Goal: Information Seeking & Learning: Learn about a topic

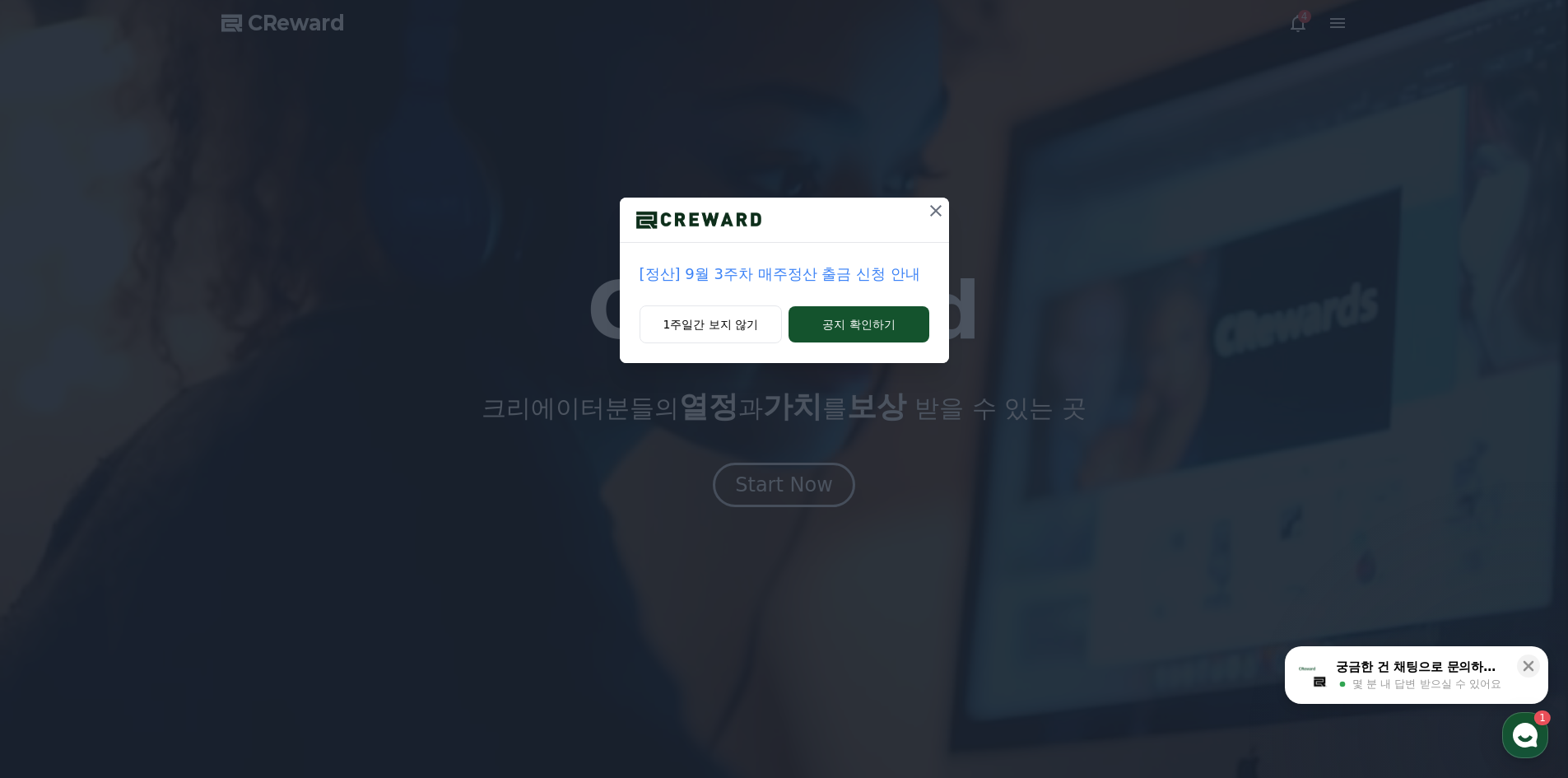
click at [942, 216] on icon at bounding box center [936, 211] width 20 height 20
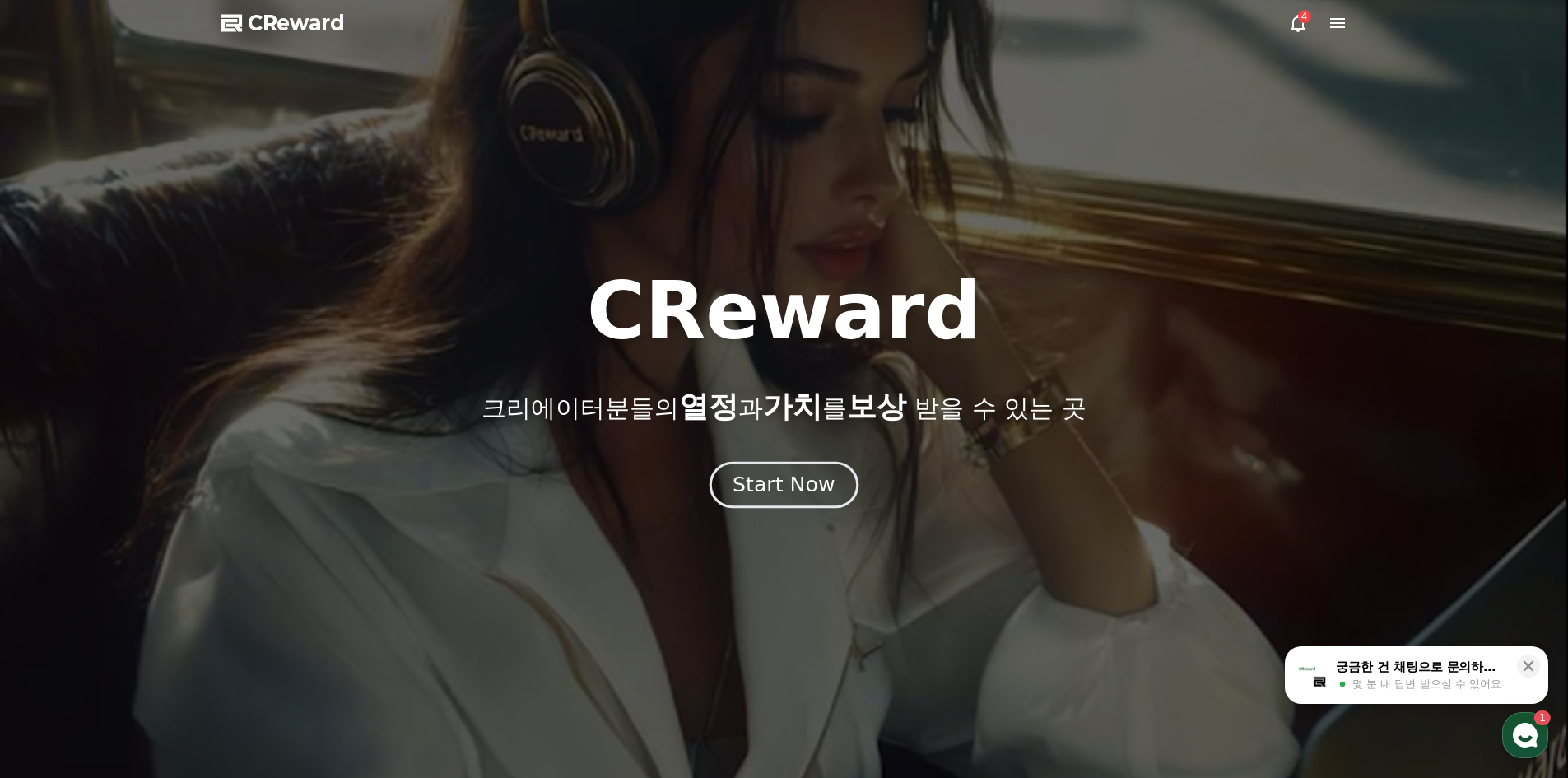
click at [795, 484] on div "Start Now" at bounding box center [783, 485] width 102 height 28
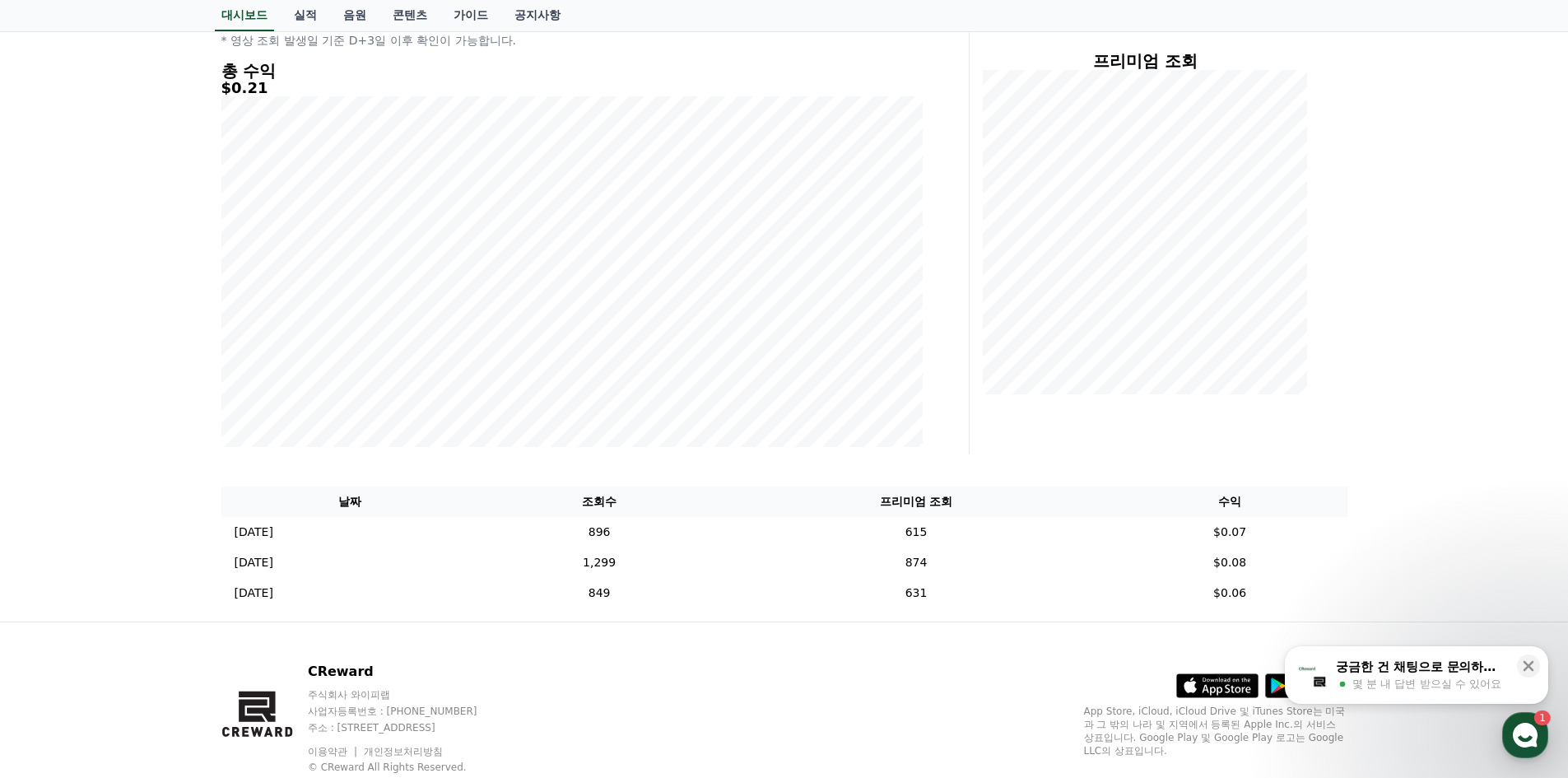
scroll to position [252, 0]
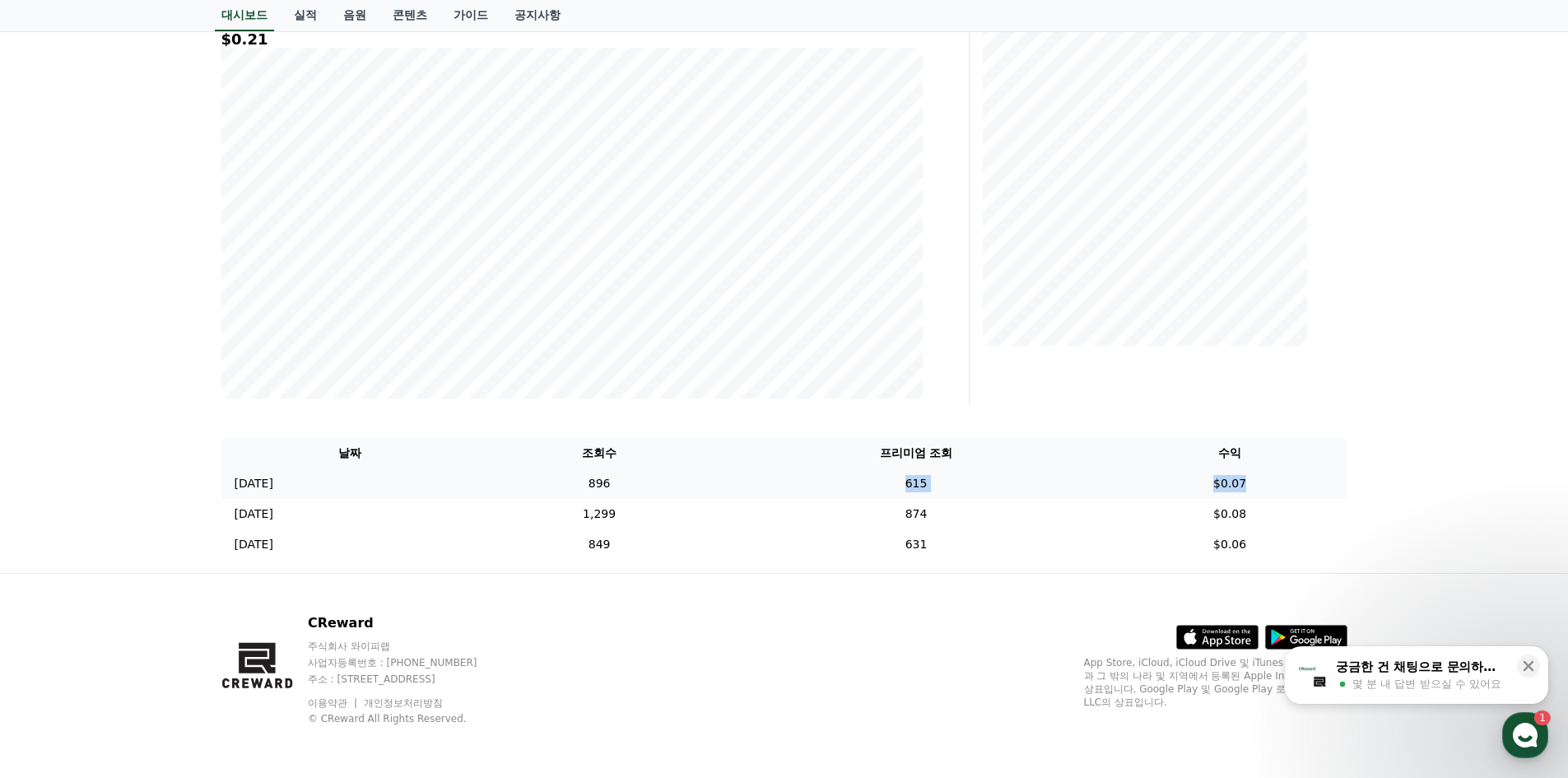
drag, startPoint x: 1281, startPoint y: 485, endPoint x: 913, endPoint y: 485, distance: 368.0
click at [913, 485] on tr "2025-09-21 09/21 896 615 $0.07" at bounding box center [785, 484] width 1126 height 31
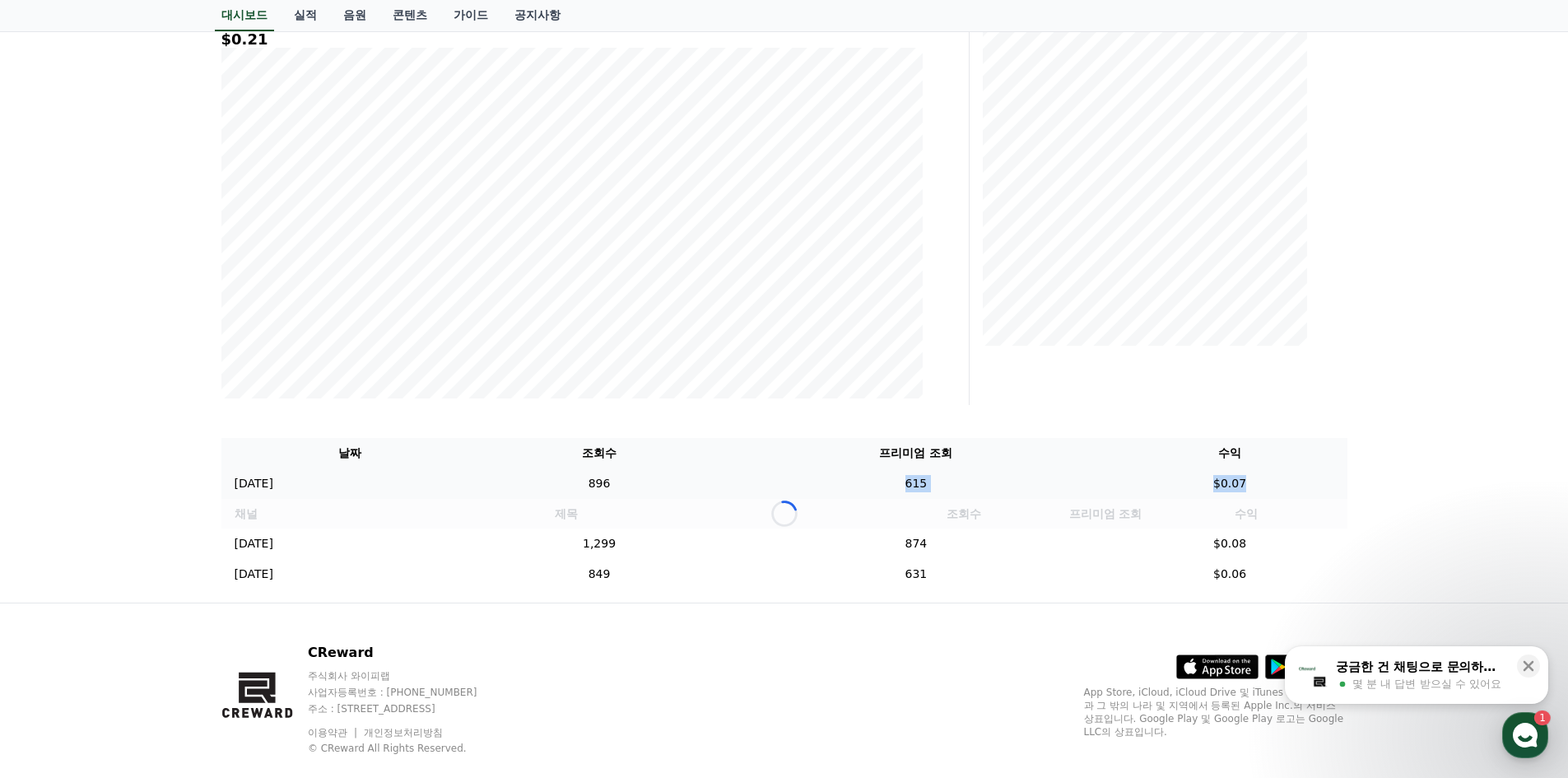
click at [909, 485] on td "615" at bounding box center [916, 484] width 393 height 31
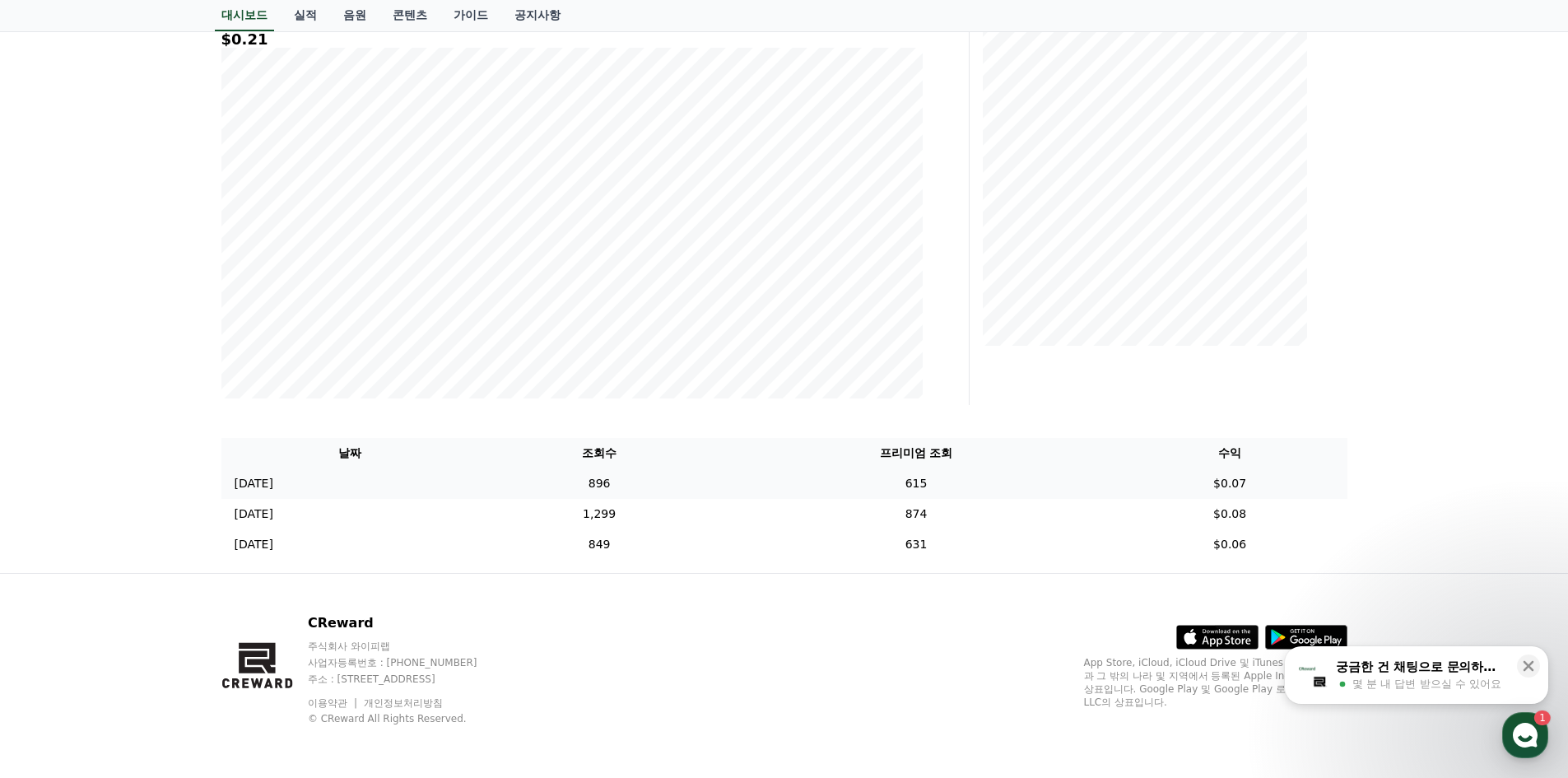
click at [879, 491] on td "615" at bounding box center [916, 484] width 393 height 31
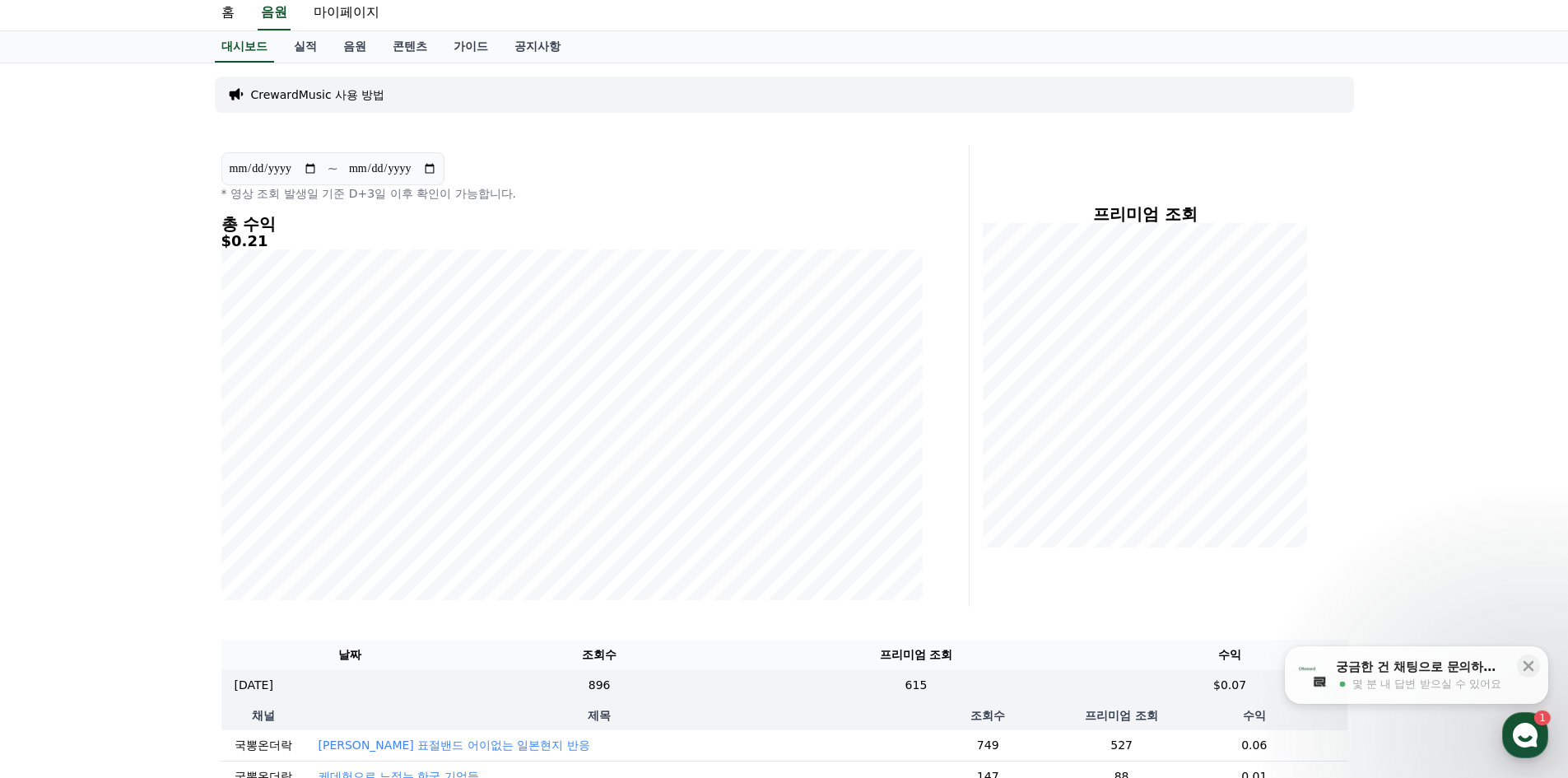
scroll to position [0, 0]
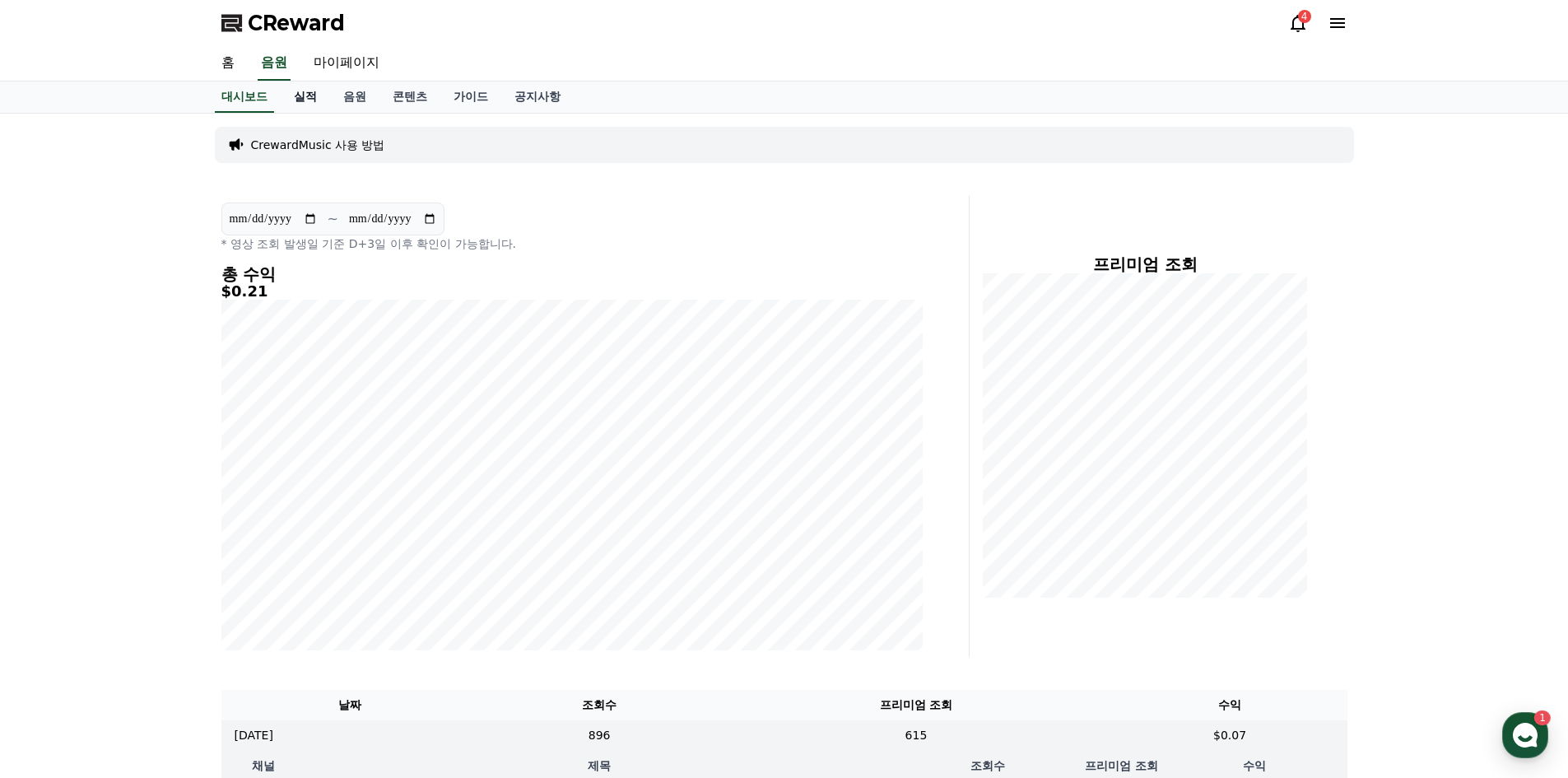
click at [308, 101] on link "실적" at bounding box center [305, 97] width 50 height 32
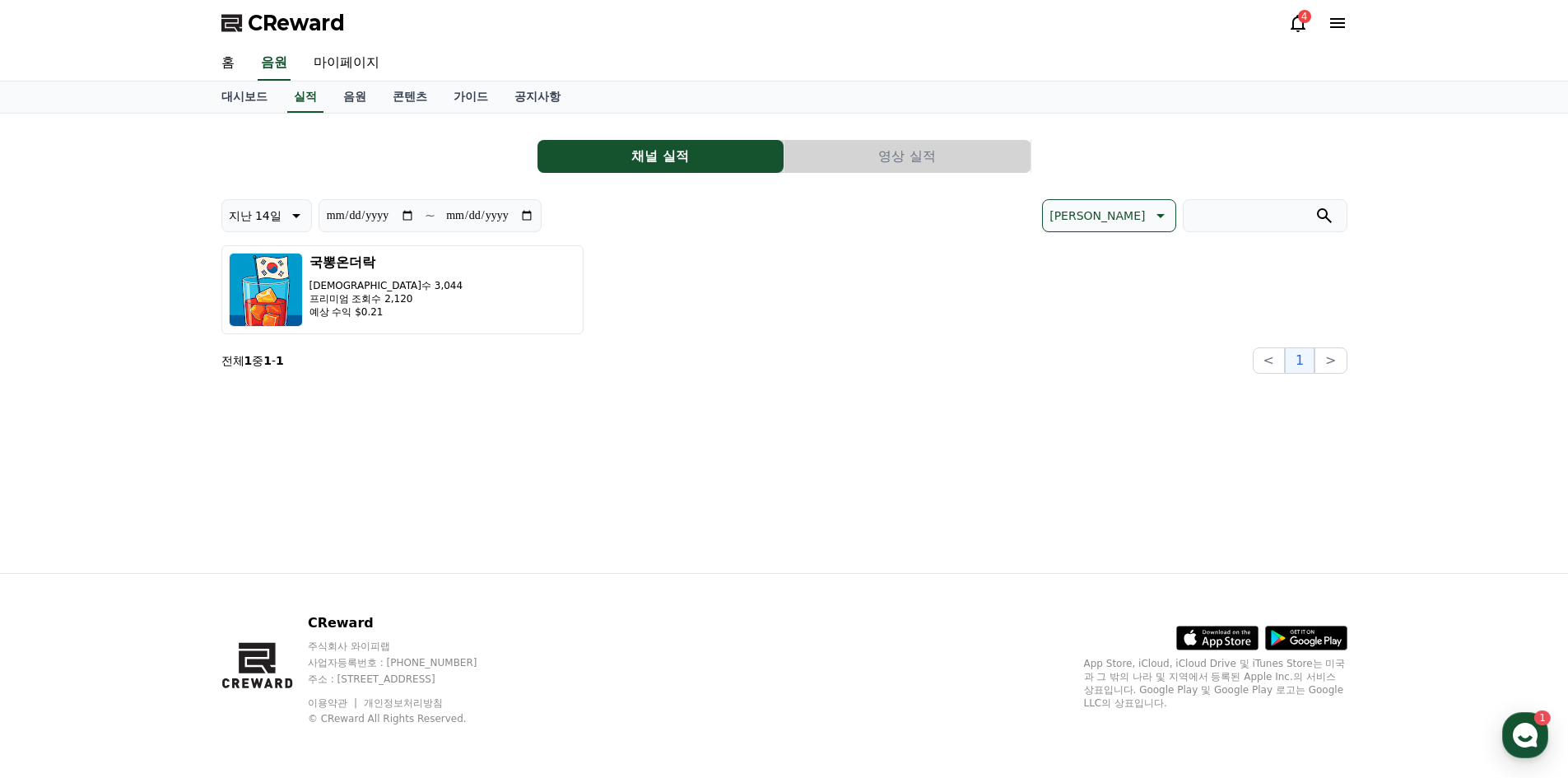
click at [918, 160] on button "영상 실적" at bounding box center [908, 157] width 246 height 33
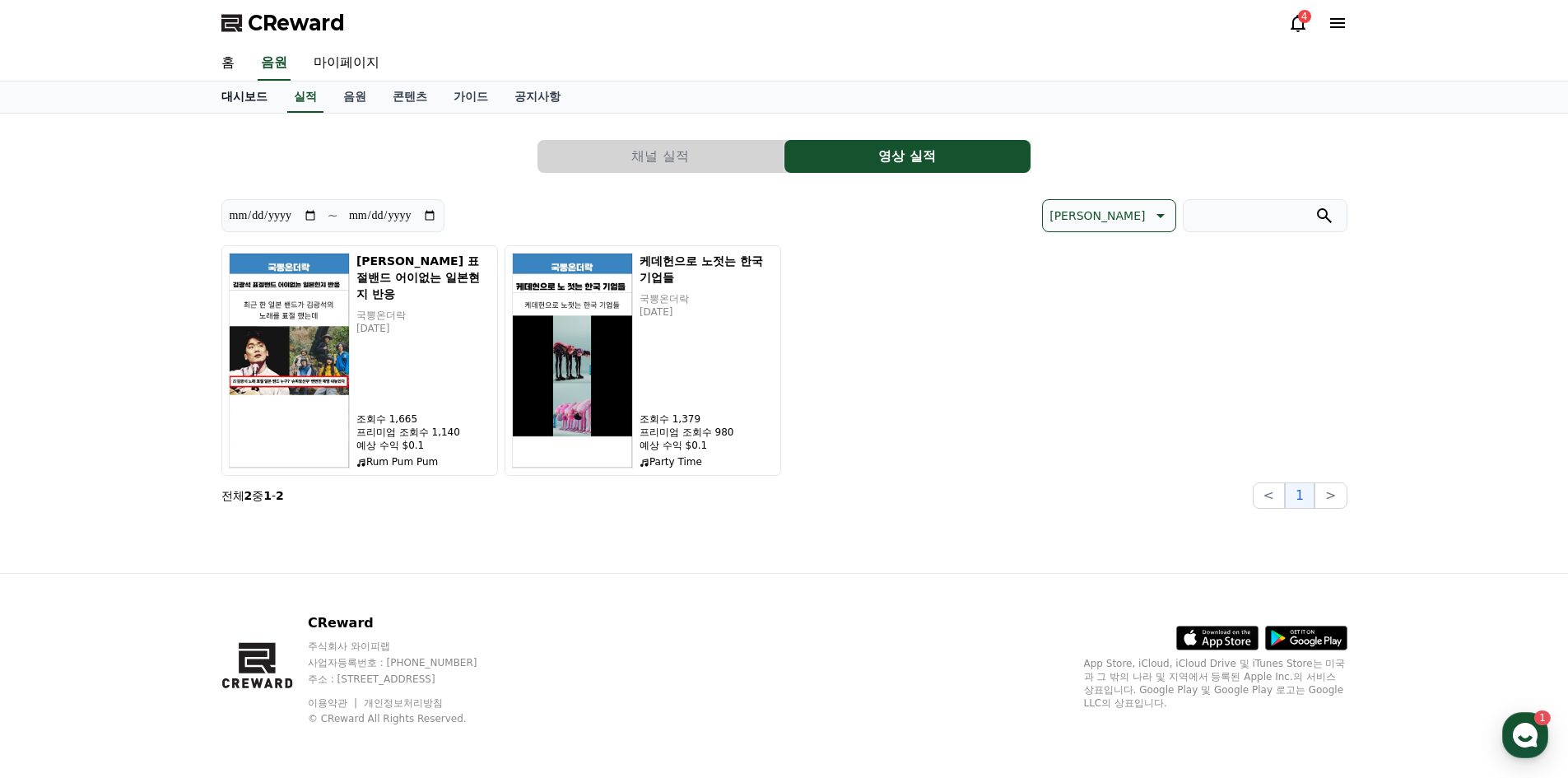
click at [240, 93] on link "대시보드" at bounding box center [244, 97] width 72 height 32
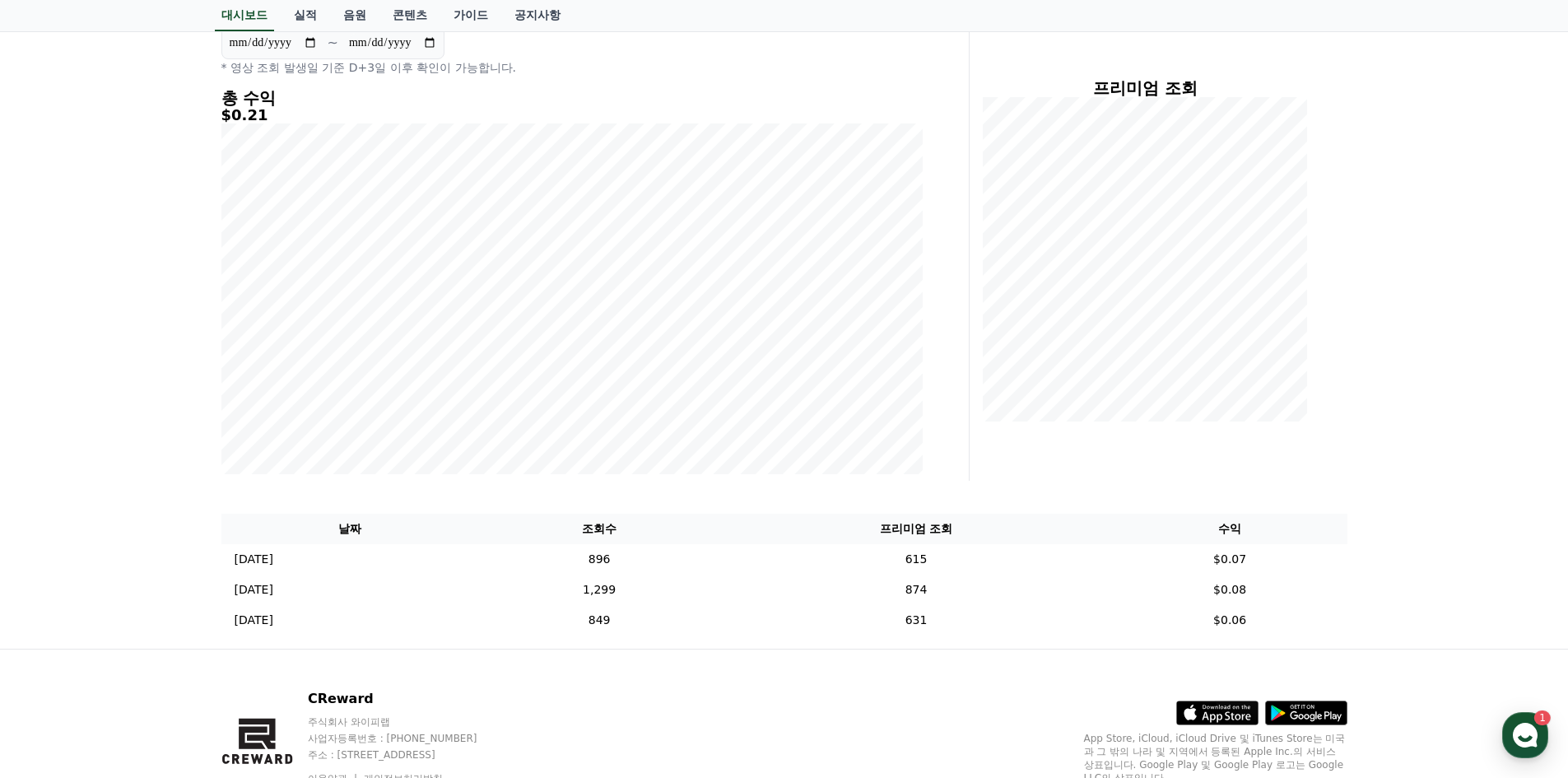
scroll to position [252, 0]
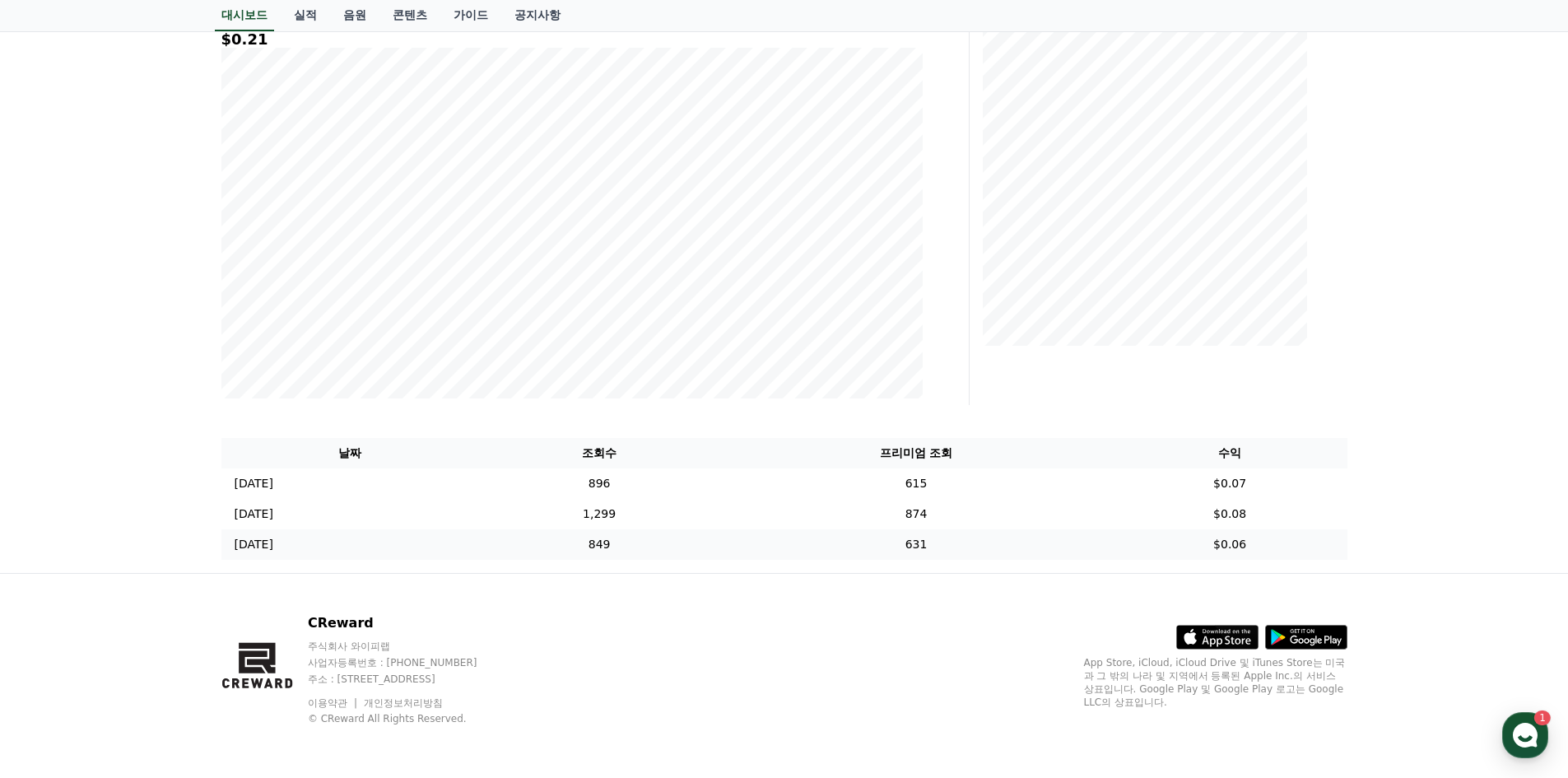
click at [1057, 549] on td "631" at bounding box center [916, 545] width 393 height 31
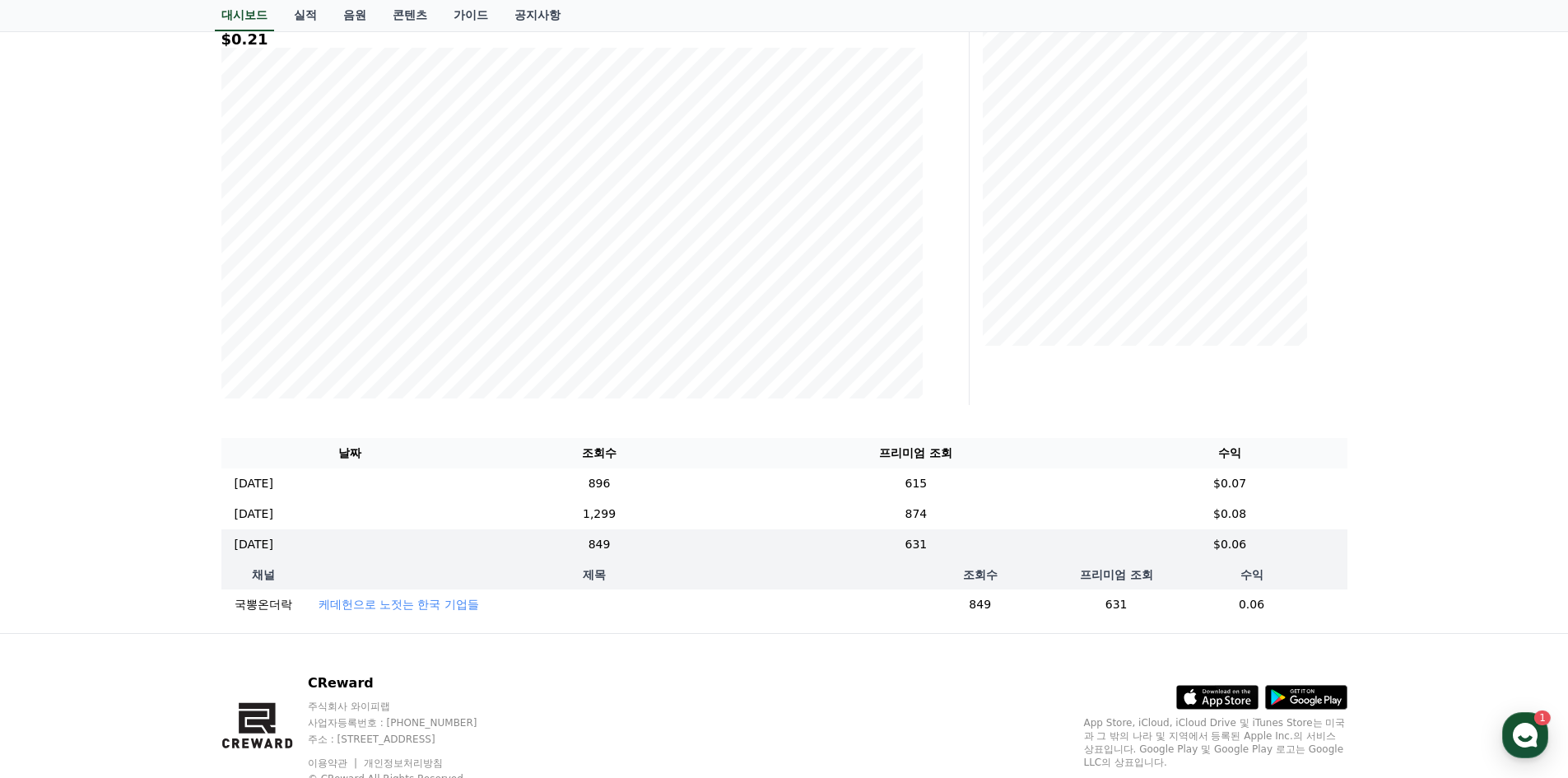
click at [404, 608] on p "케데헌으로 노젓는 한국 기업들" at bounding box center [398, 604] width 160 height 16
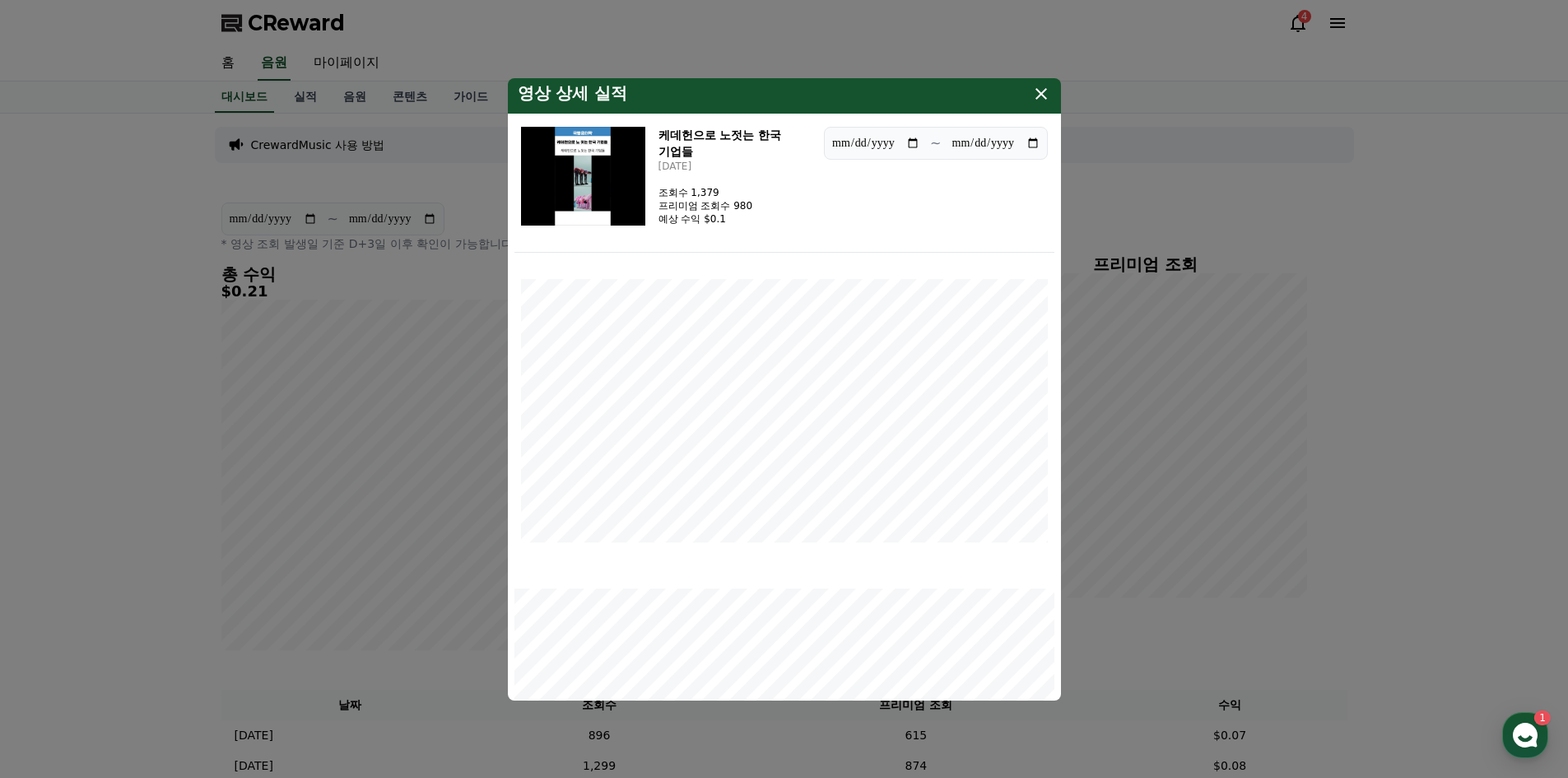
scroll to position [0, 0]
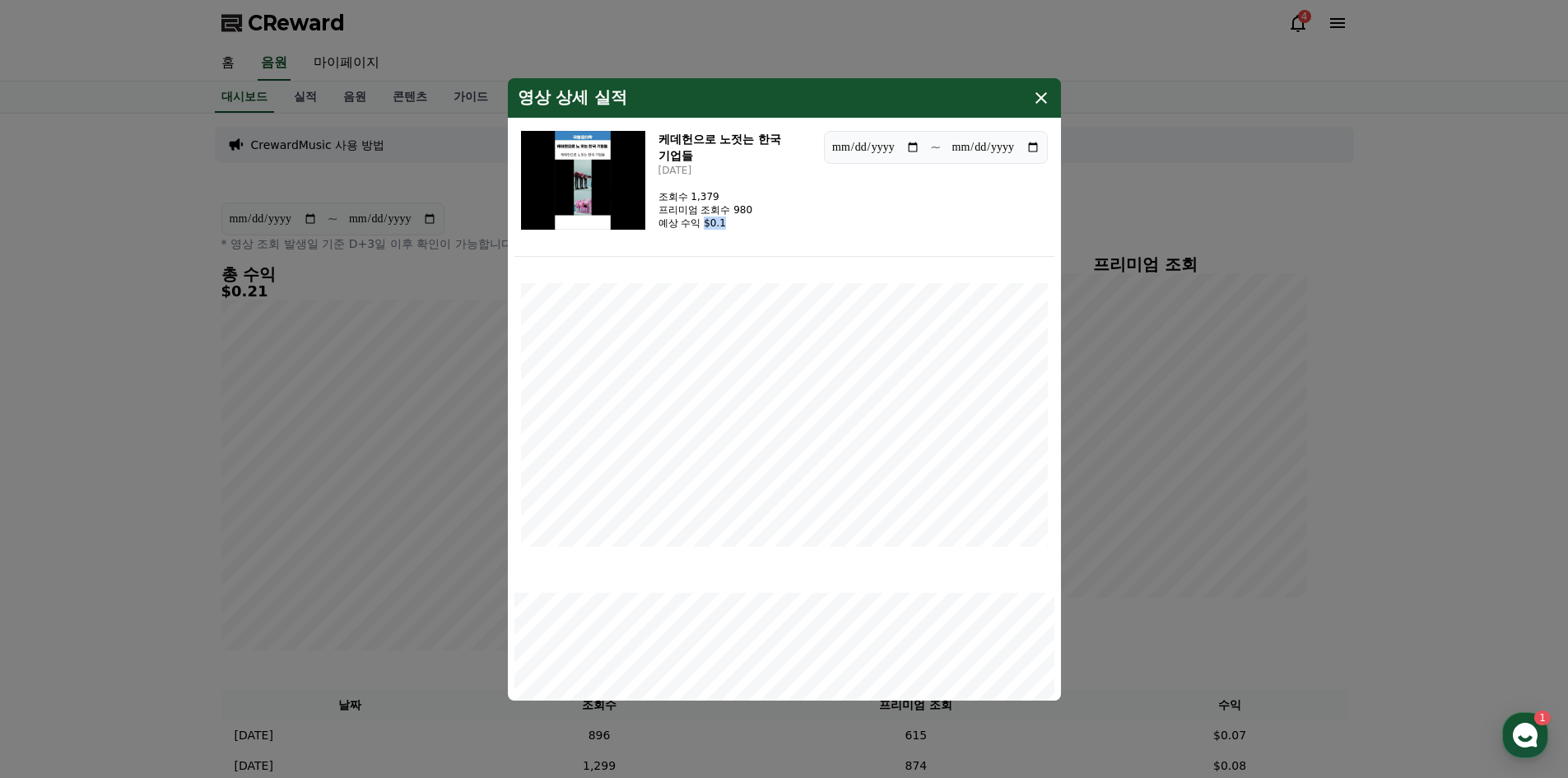
drag, startPoint x: 704, startPoint y: 226, endPoint x: 748, endPoint y: 224, distance: 44.0
click at [748, 224] on p "예상 수익 $0.1" at bounding box center [705, 223] width 95 height 14
drag, startPoint x: 737, startPoint y: 225, endPoint x: 655, endPoint y: 196, distance: 87.0
click at [655, 196] on div "케데헌으로 노젓는 한국 기업들 2025-09-19 조회수 1,379 프리미엄 조회수 980 예상 수익 $0.1" at bounding box center [666, 180] width 291 height 99
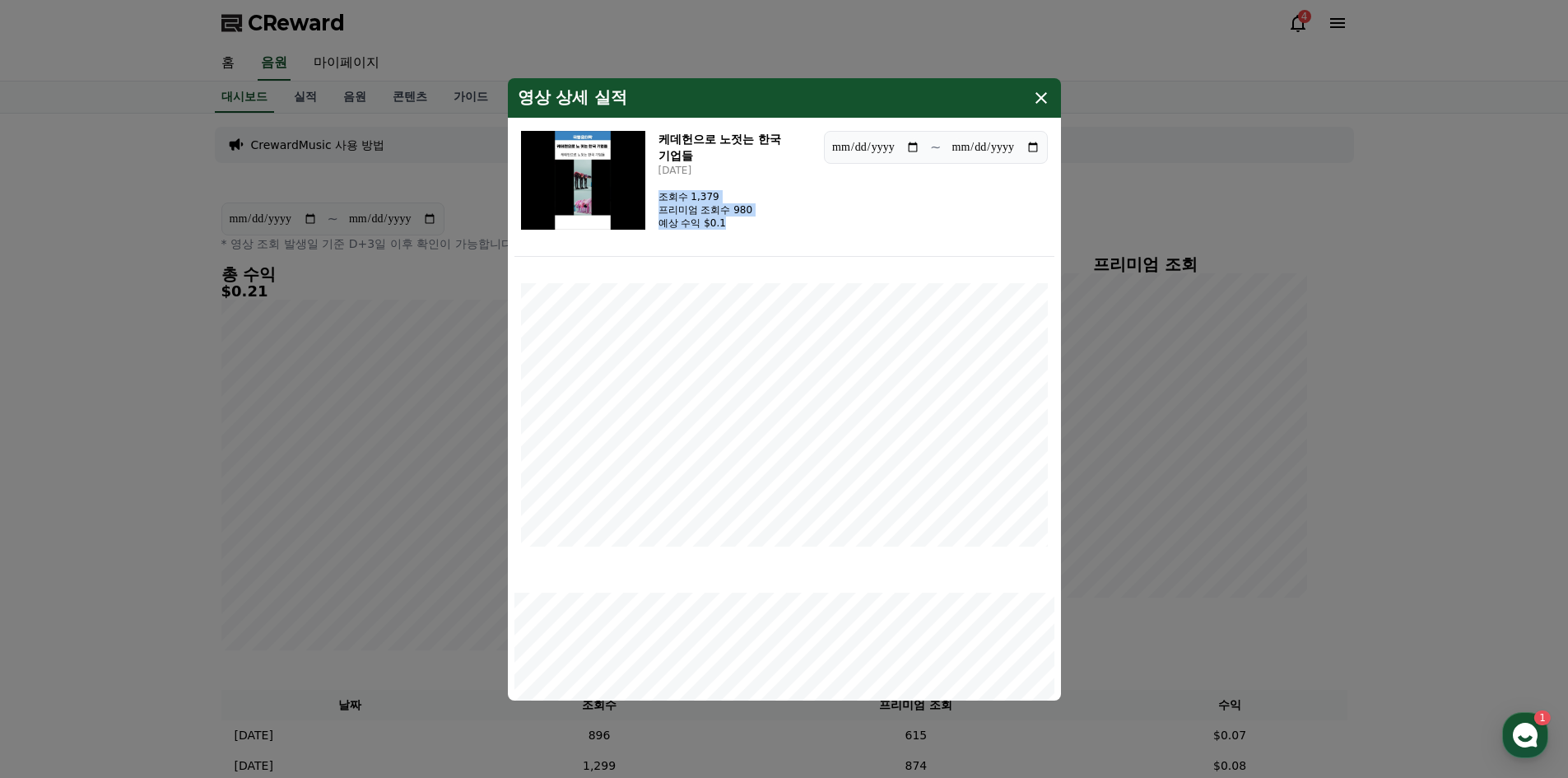
click at [779, 217] on div "케데헌으로 노젓는 한국 기업들 2025-09-19 조회수 1,379 프리미엄 조회수 980 예상 수익 $0.1" at bounding box center [734, 180] width 153 height 99
drag, startPoint x: 762, startPoint y: 208, endPoint x: 754, endPoint y: 178, distance: 31.0
click at [754, 178] on div "케데헌으로 노젓는 한국 기업들 2025-09-19 조회수 1,379 프리미엄 조회수 980 예상 수익 $0.1" at bounding box center [734, 180] width 153 height 99
click at [767, 205] on div "케데헌으로 노젓는 한국 기업들 2025-09-19 조회수 1,379 프리미엄 조회수 980 예상 수익 $0.1" at bounding box center [734, 180] width 153 height 99
click at [1047, 100] on icon "modal" at bounding box center [1041, 98] width 20 height 20
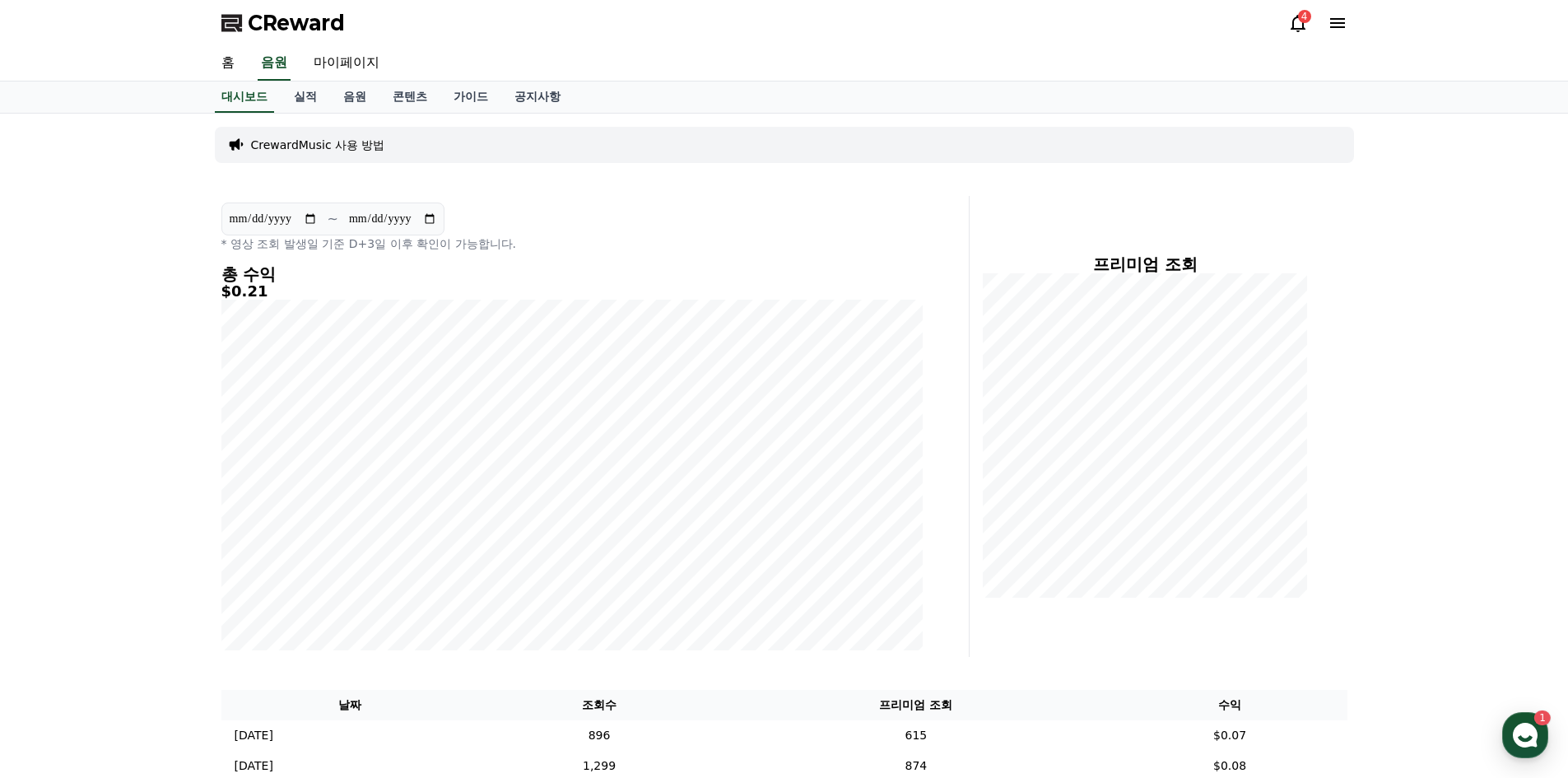
click at [1423, 322] on div "**********" at bounding box center [784, 499] width 1568 height 772
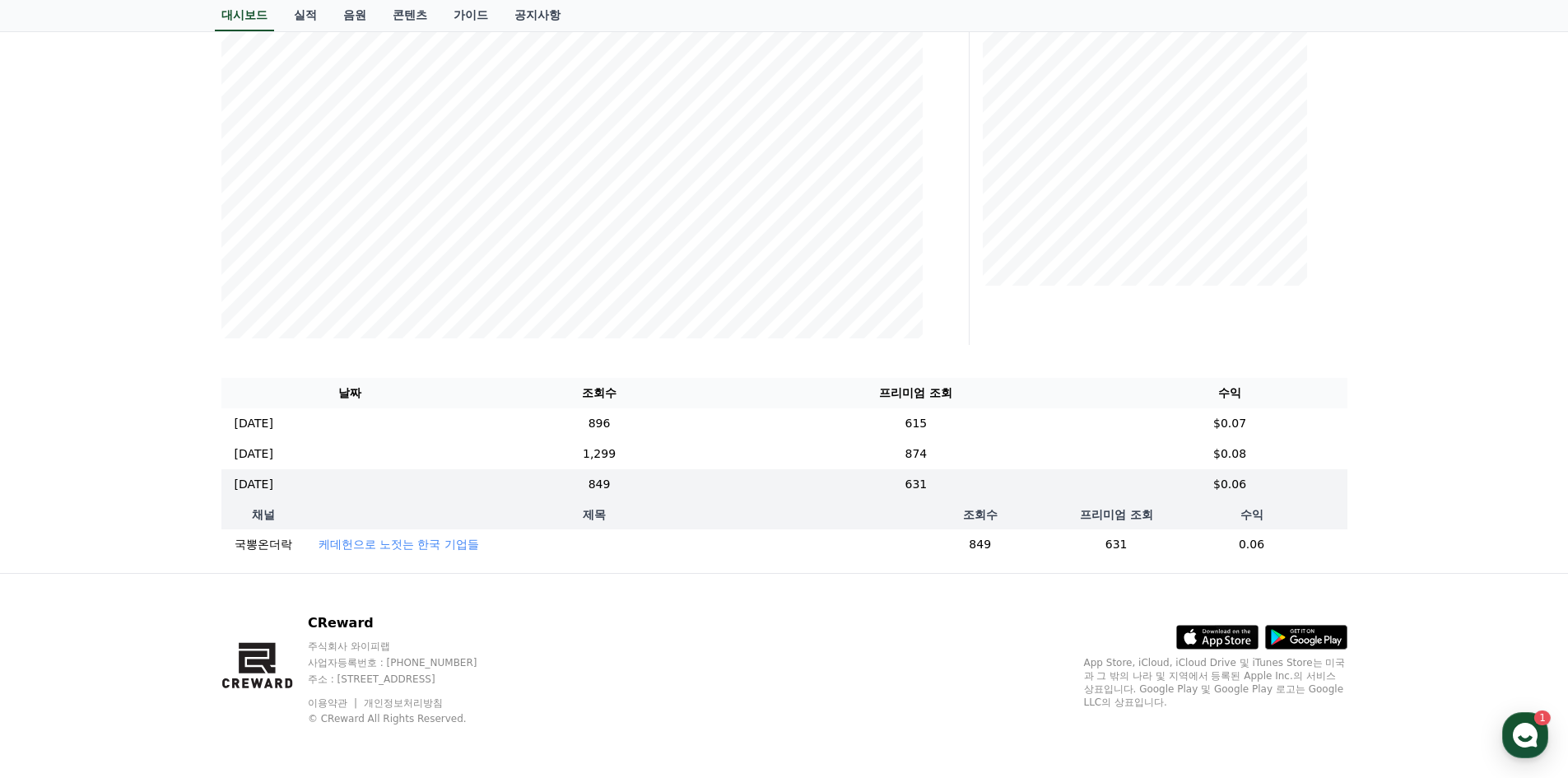
scroll to position [324, 0]
click at [1433, 516] on div "**********" at bounding box center [784, 187] width 1568 height 772
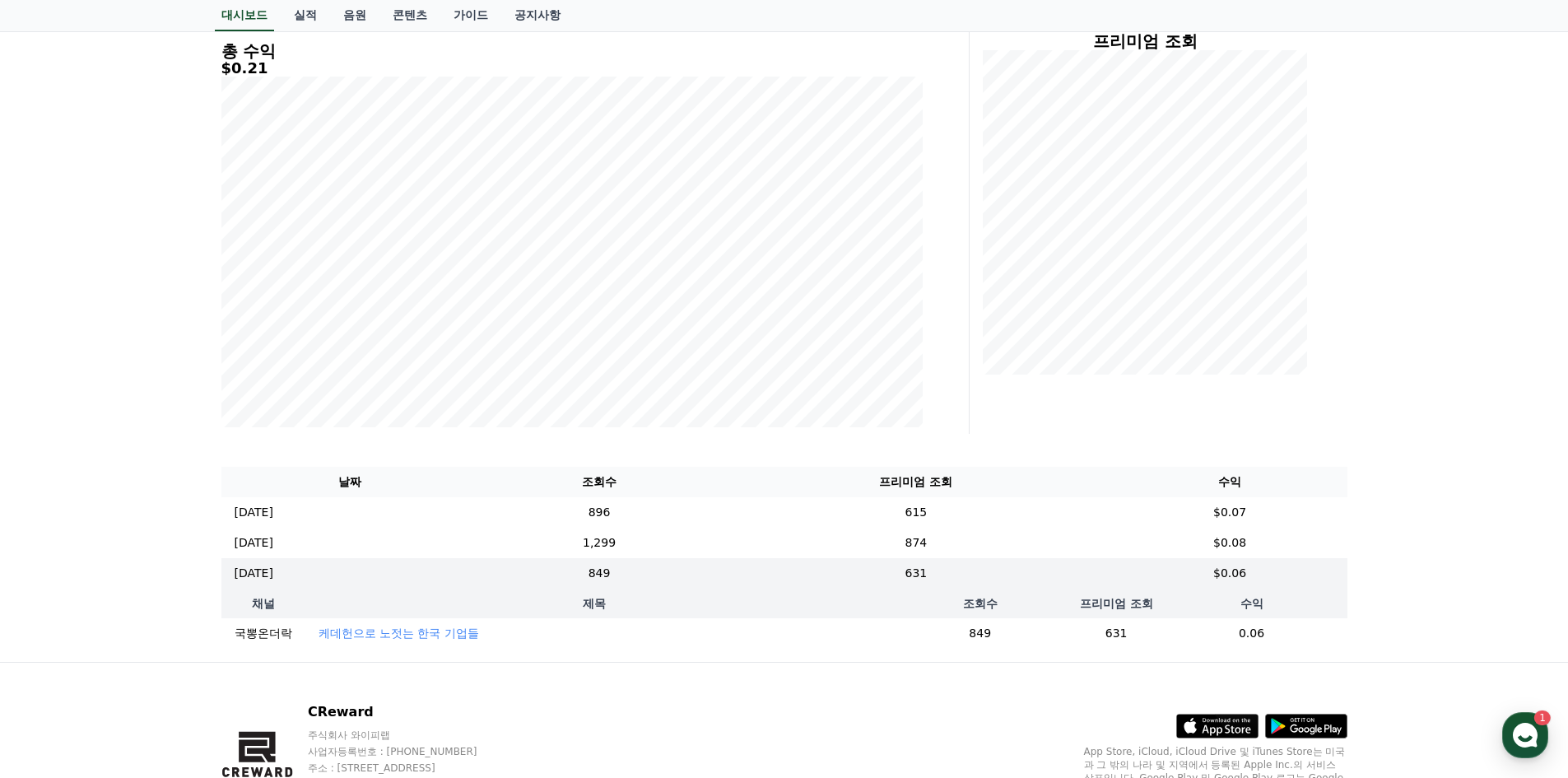
scroll to position [0, 0]
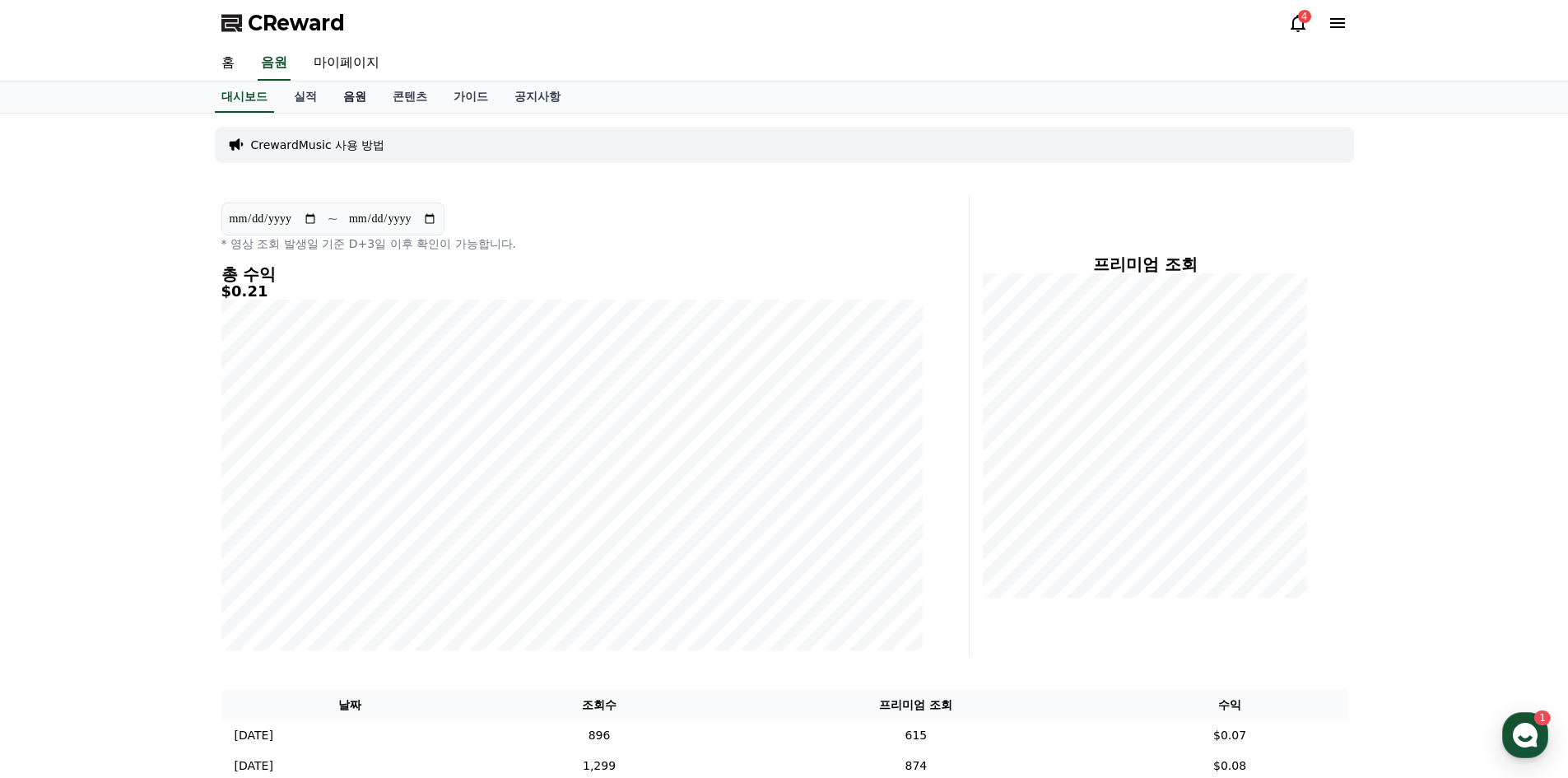
click at [356, 99] on link "음원" at bounding box center [355, 97] width 50 height 32
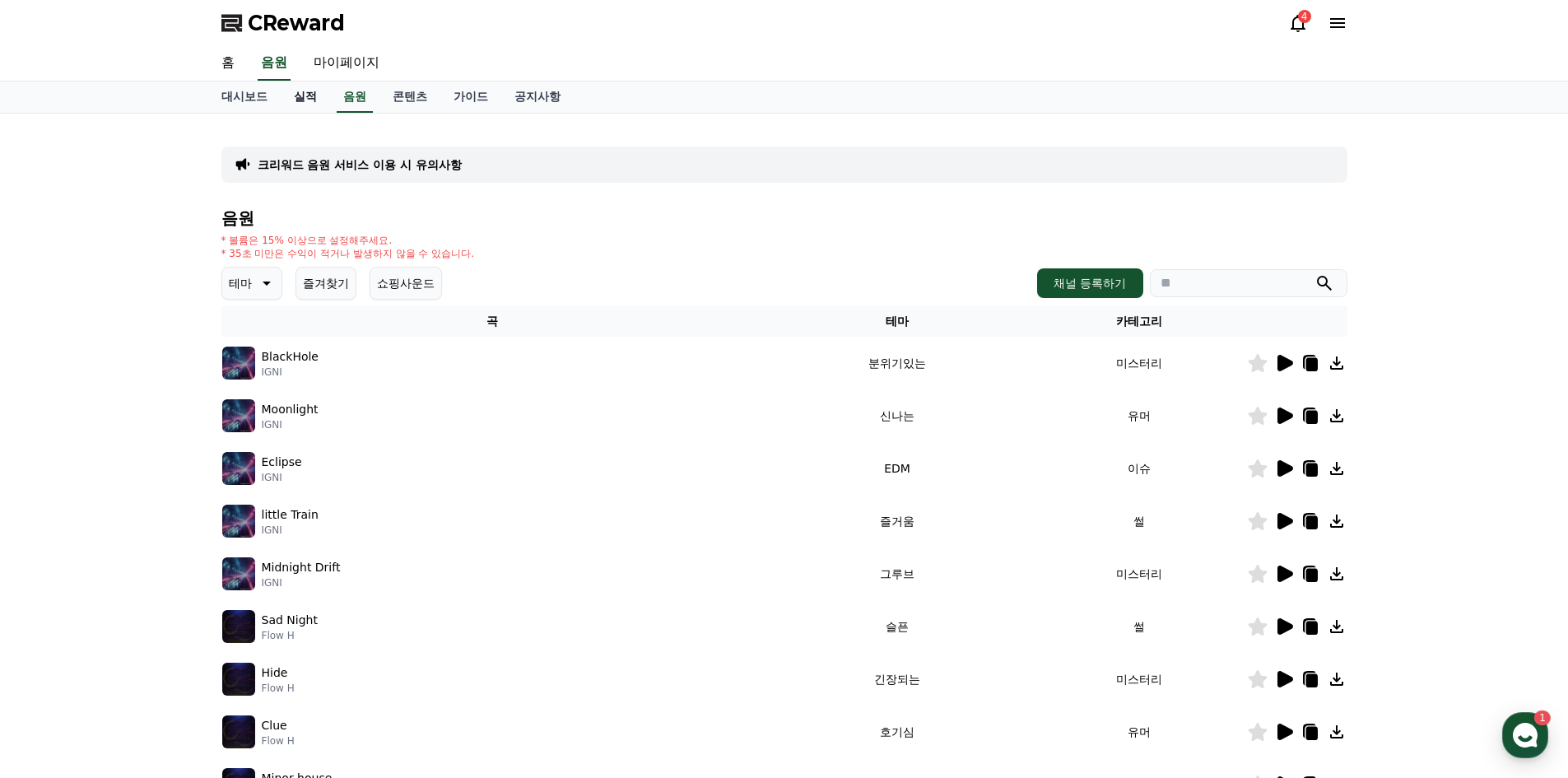
click at [313, 101] on link "실적" at bounding box center [305, 97] width 50 height 32
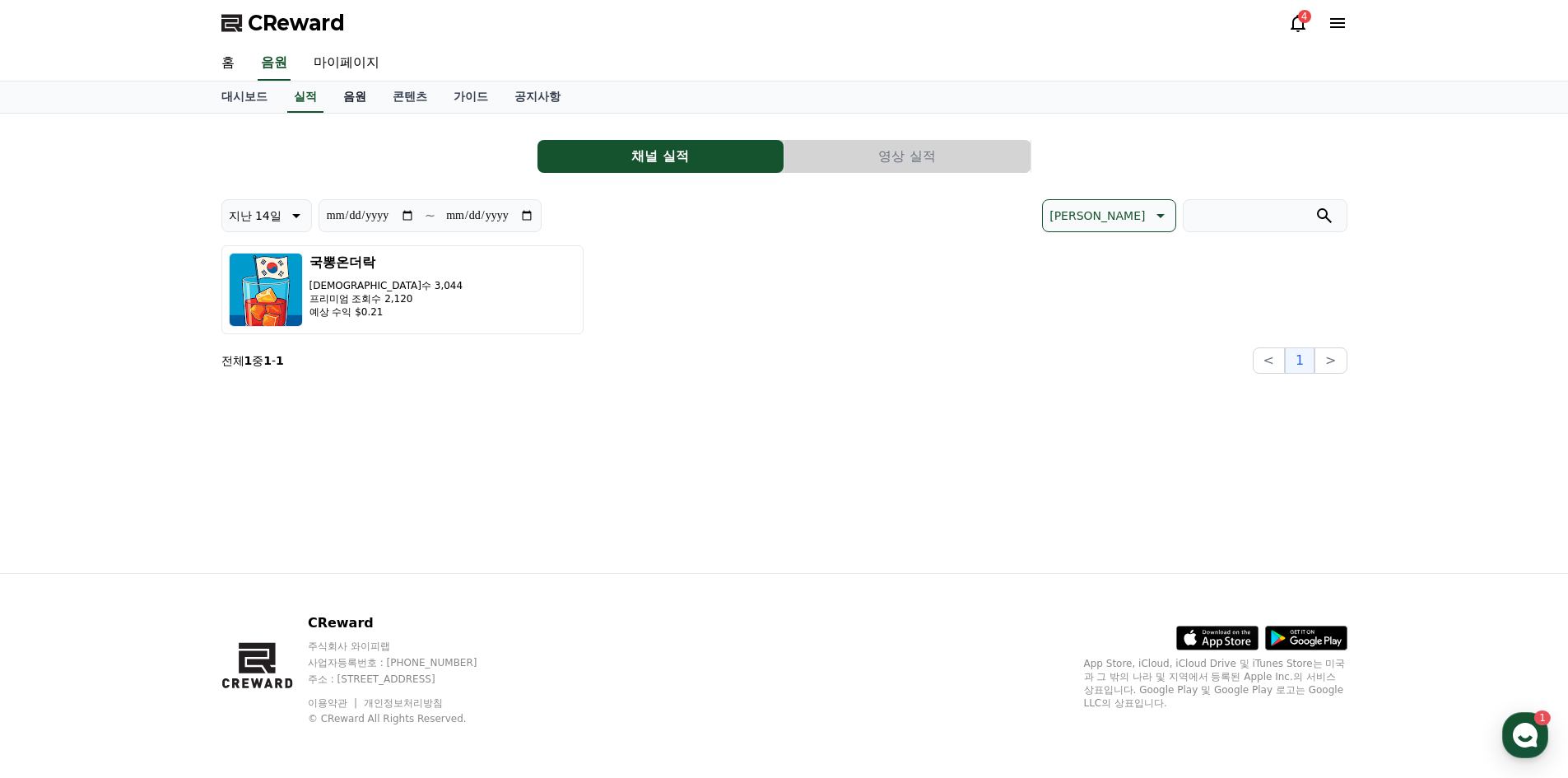
click at [355, 102] on link "음원" at bounding box center [355, 97] width 50 height 32
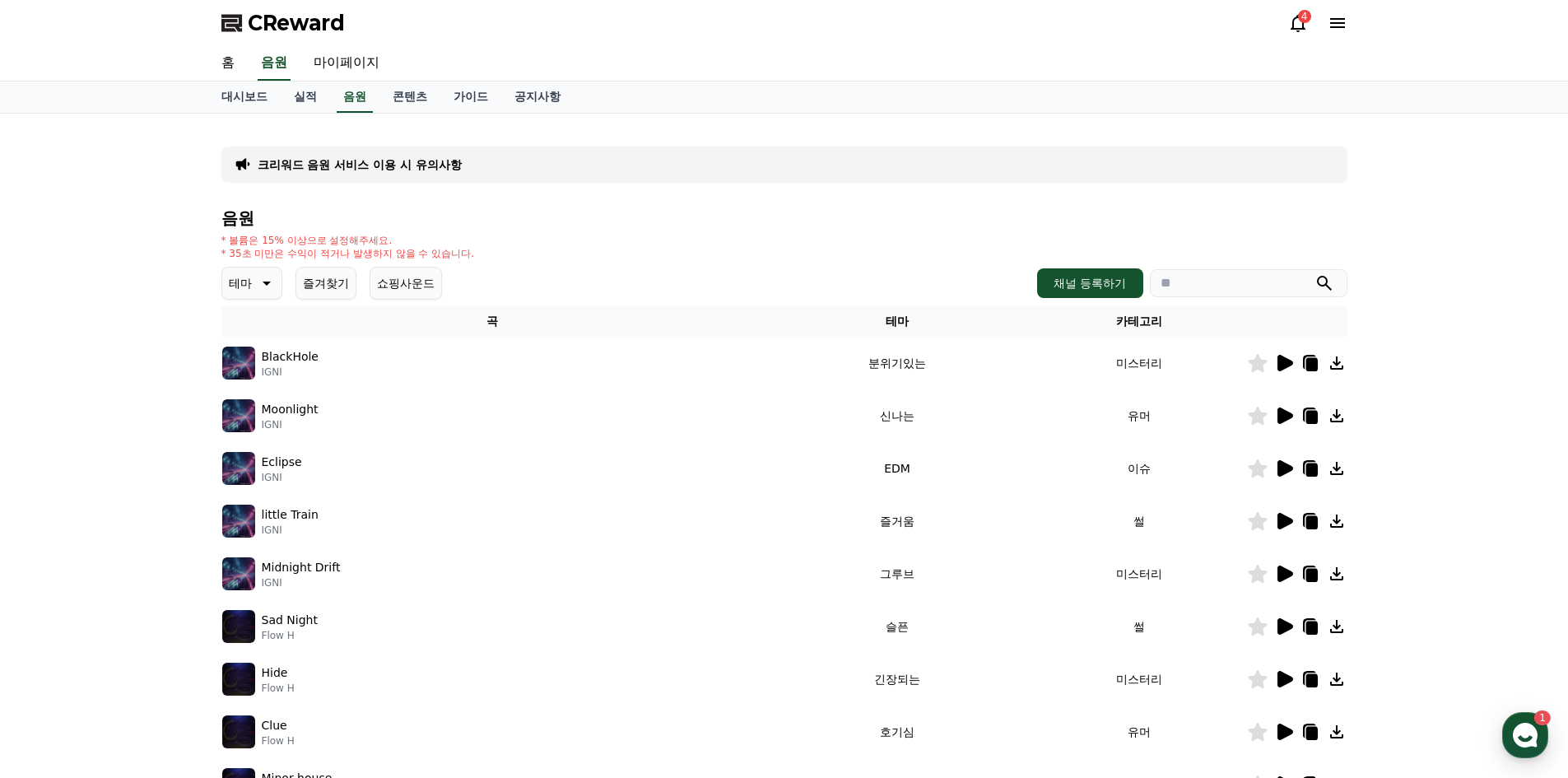
click at [263, 273] on button "테마" at bounding box center [252, 283] width 61 height 33
click at [258, 376] on button "통통튀는" at bounding box center [253, 377] width 59 height 36
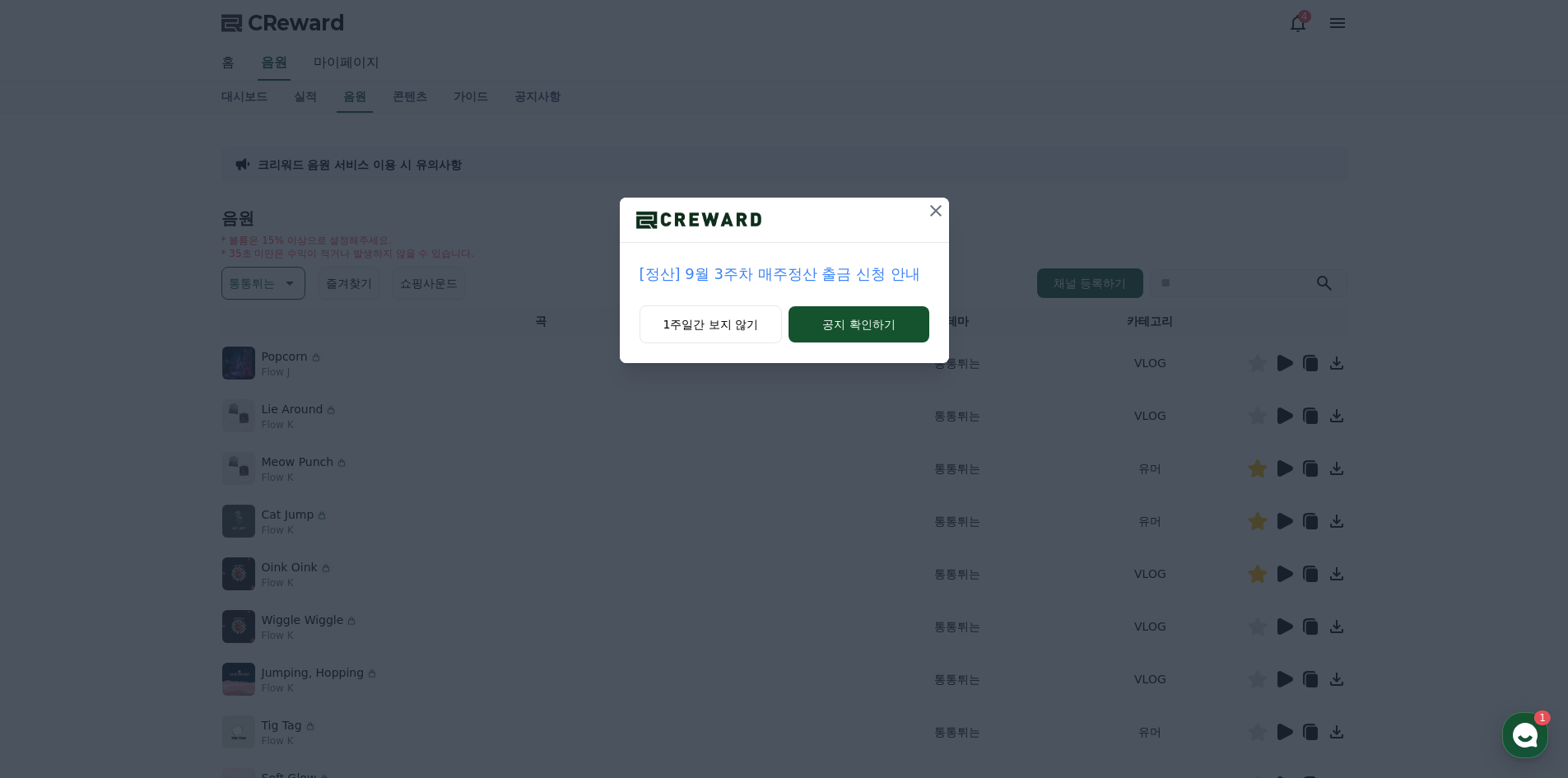
click at [938, 204] on icon at bounding box center [936, 211] width 20 height 20
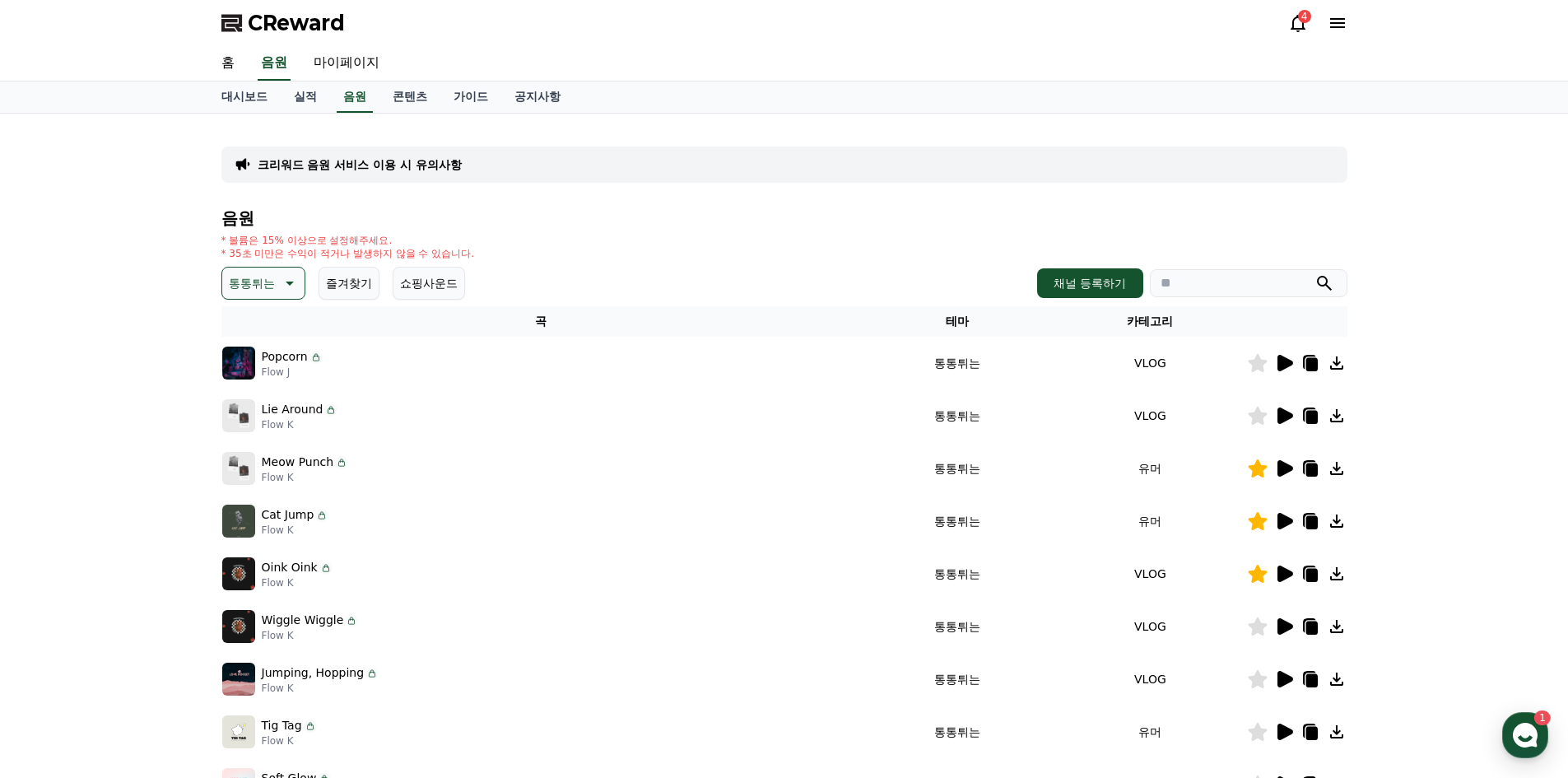
click at [1284, 367] on icon at bounding box center [1285, 363] width 15 height 16
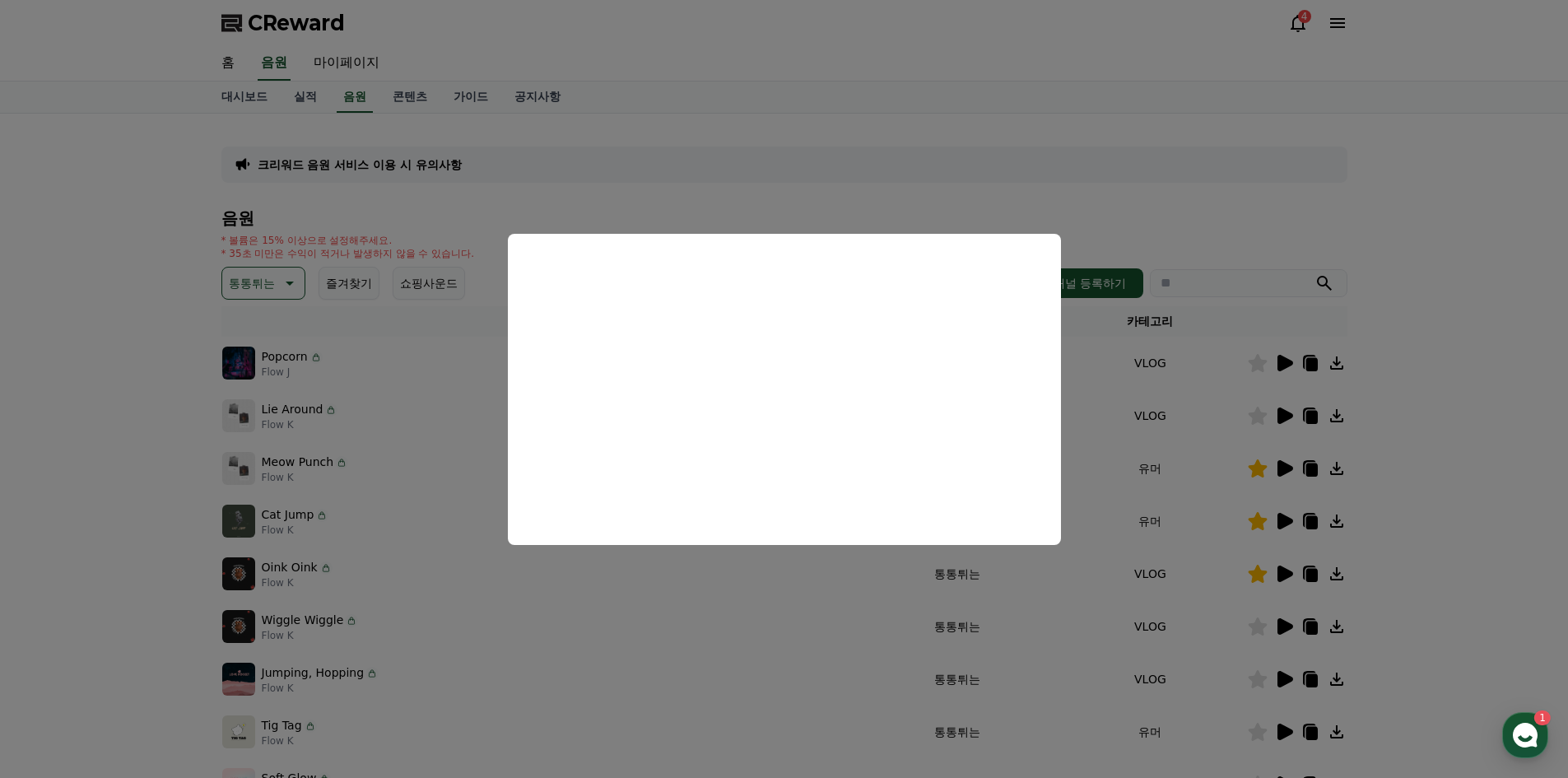
click at [1266, 194] on button "close modal" at bounding box center [784, 389] width 1568 height 778
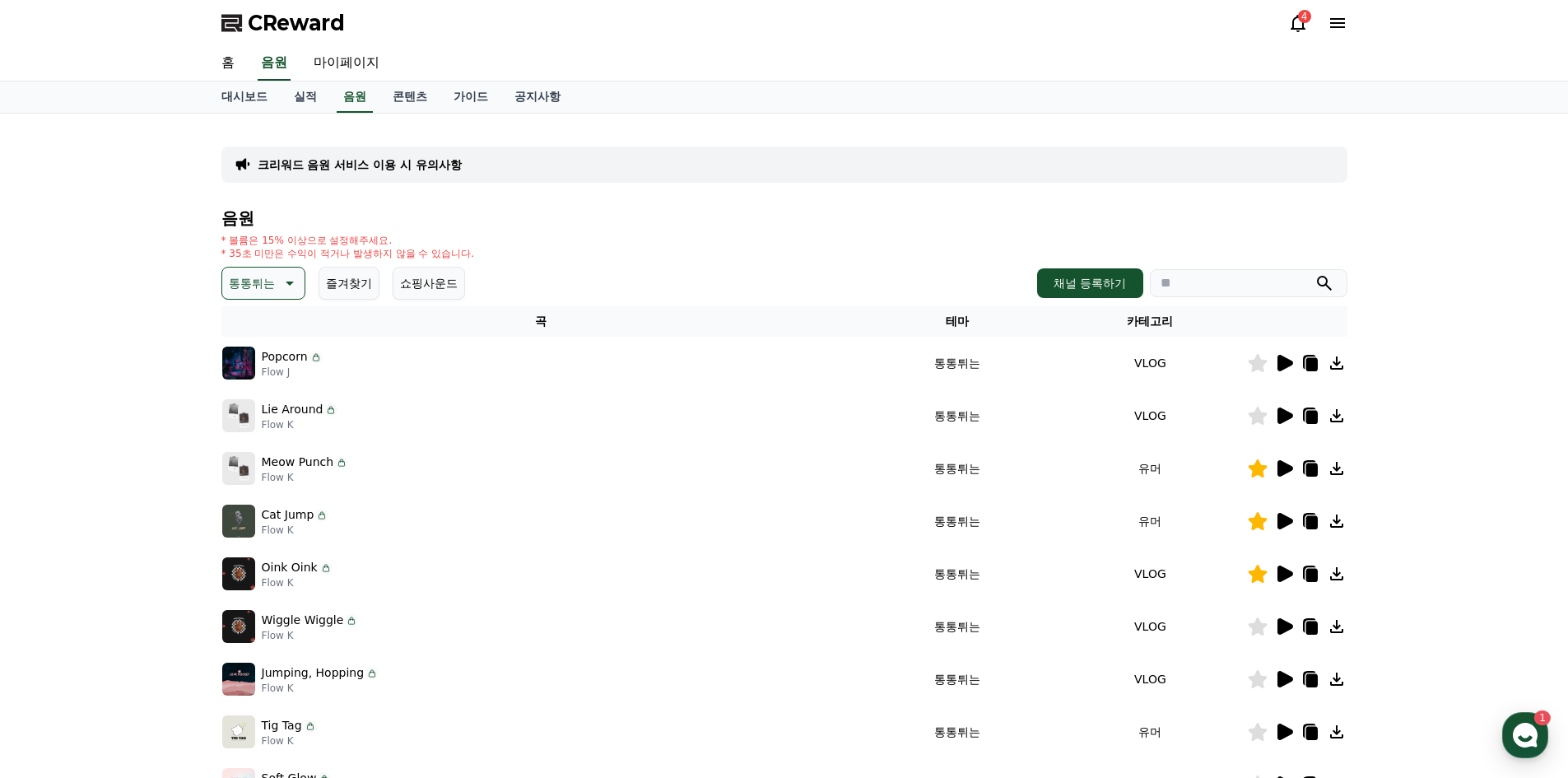
click at [1279, 413] on icon at bounding box center [1285, 416] width 15 height 16
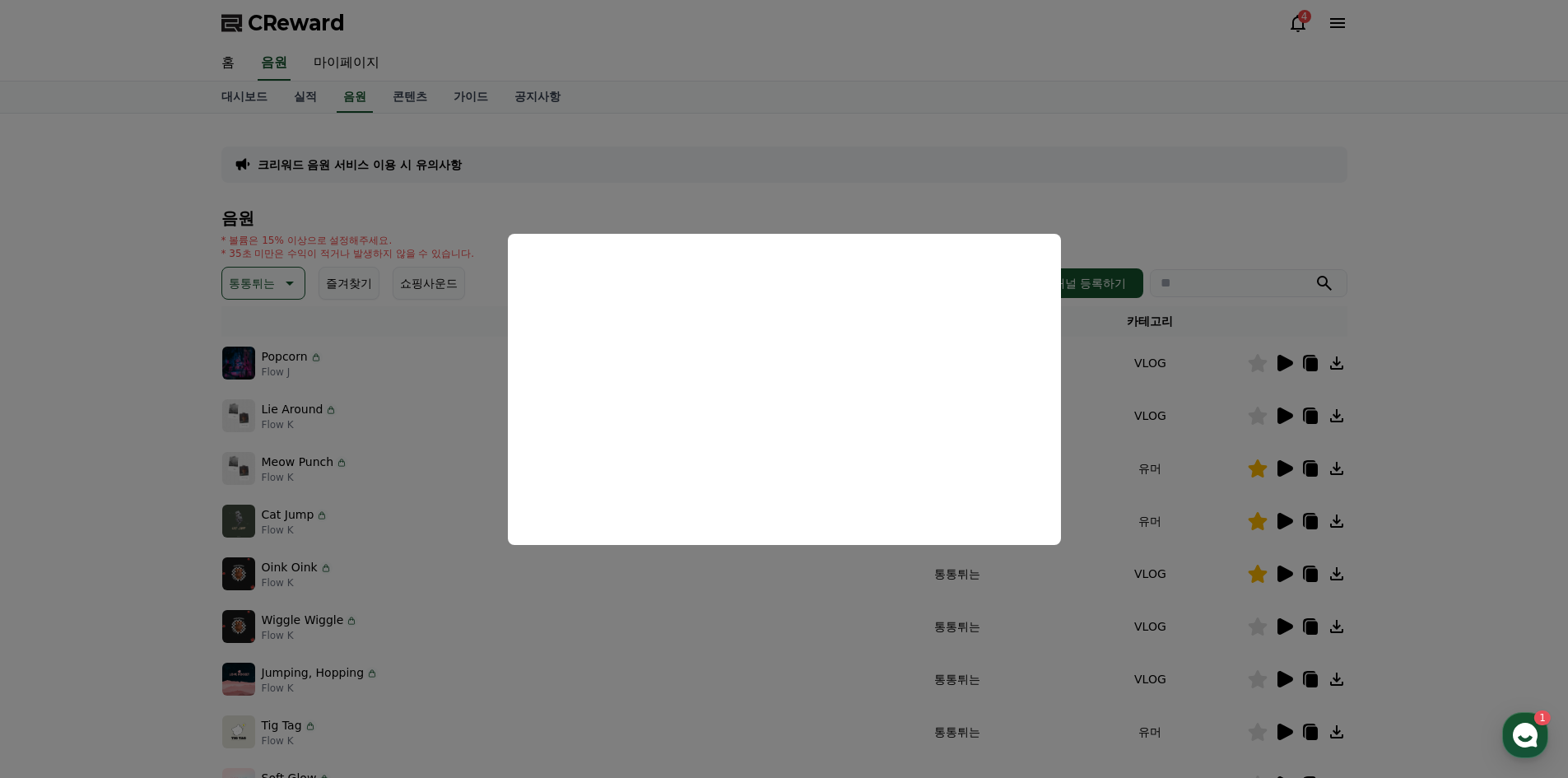
click at [1496, 164] on button "close modal" at bounding box center [784, 389] width 1568 height 778
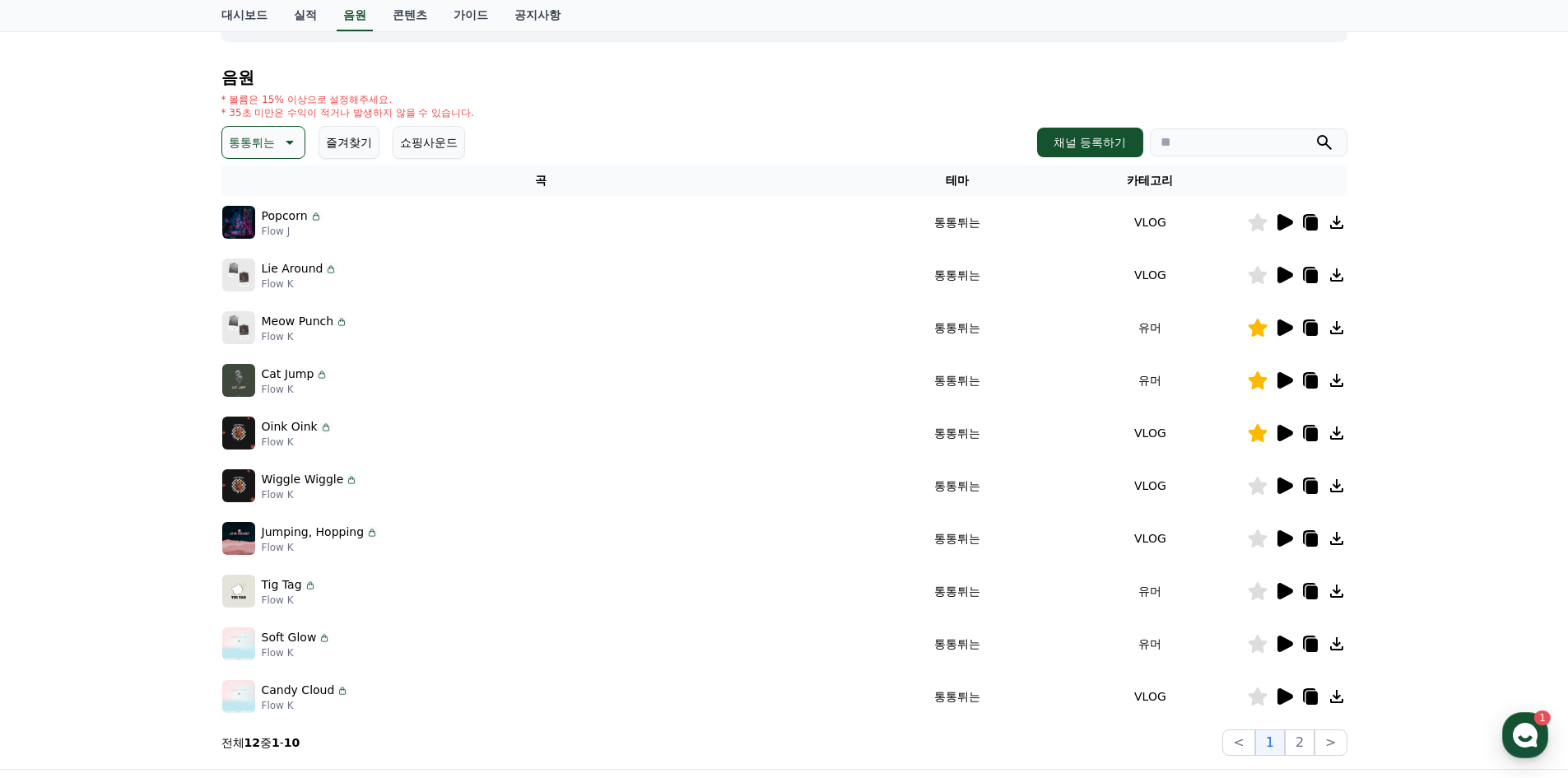
scroll to position [165, 0]
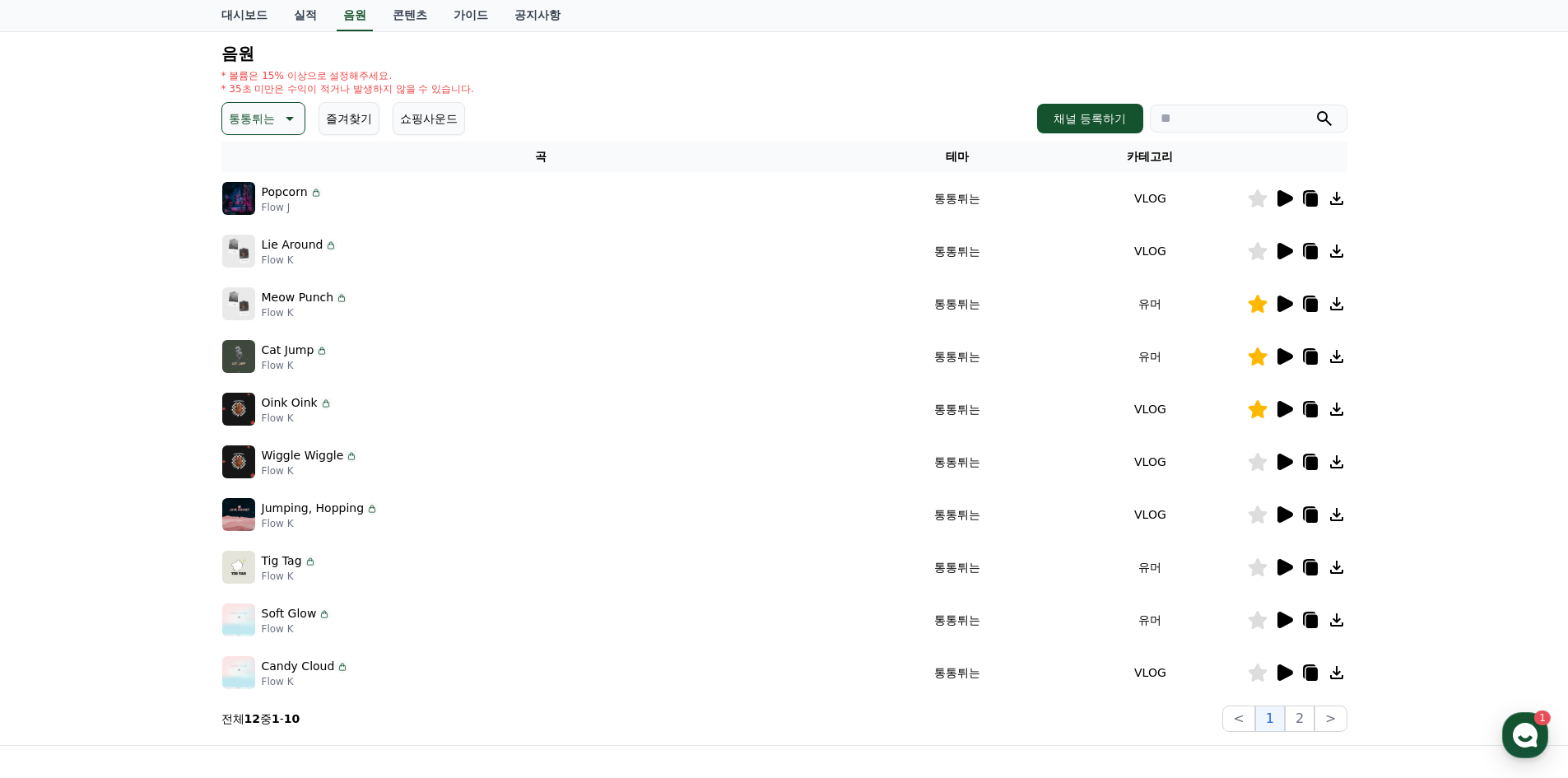
click at [1277, 296] on icon at bounding box center [1285, 304] width 20 height 20
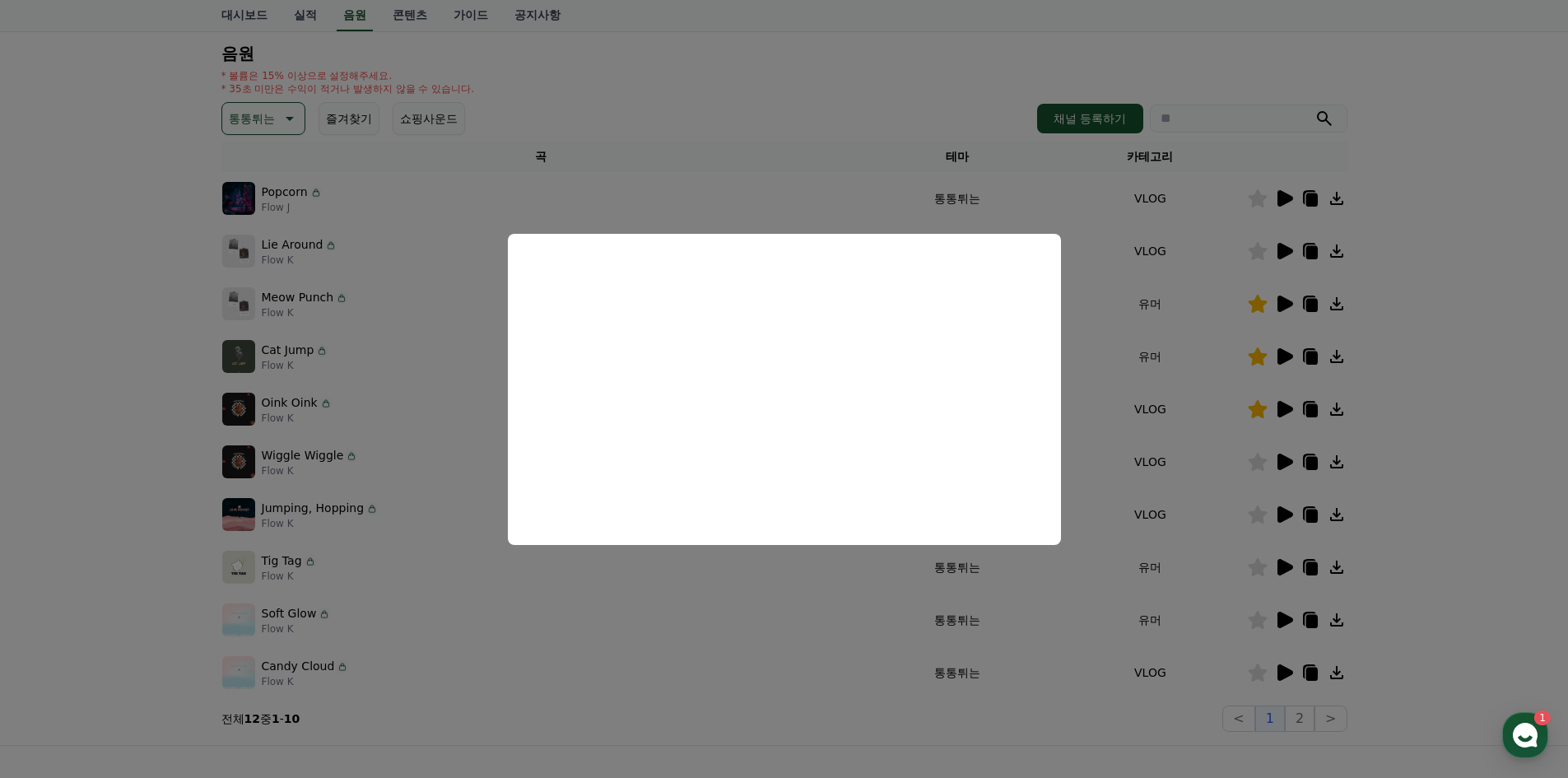
click at [1464, 297] on button "close modal" at bounding box center [784, 389] width 1568 height 778
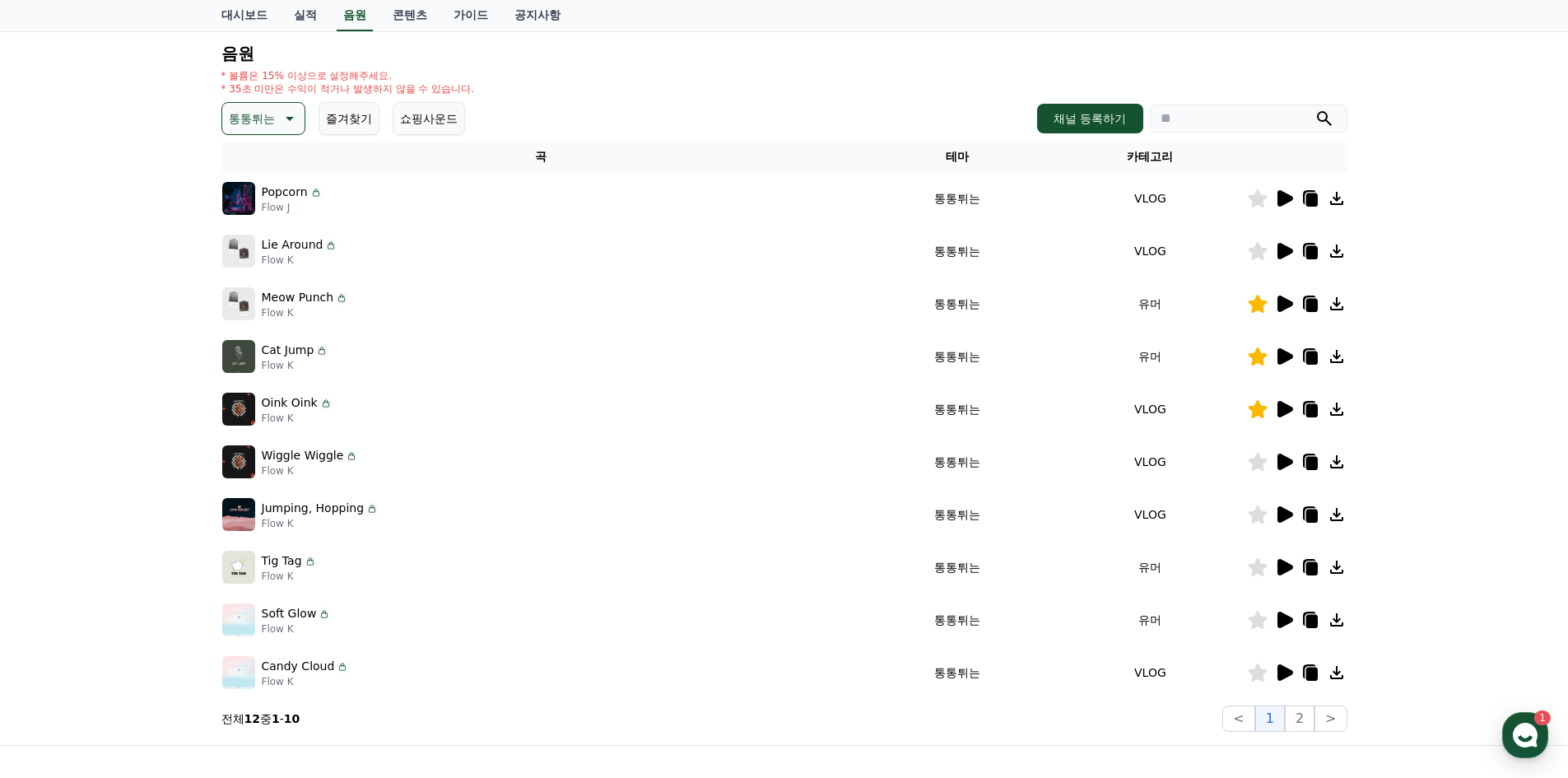
click at [1287, 352] on icon at bounding box center [1285, 357] width 15 height 16
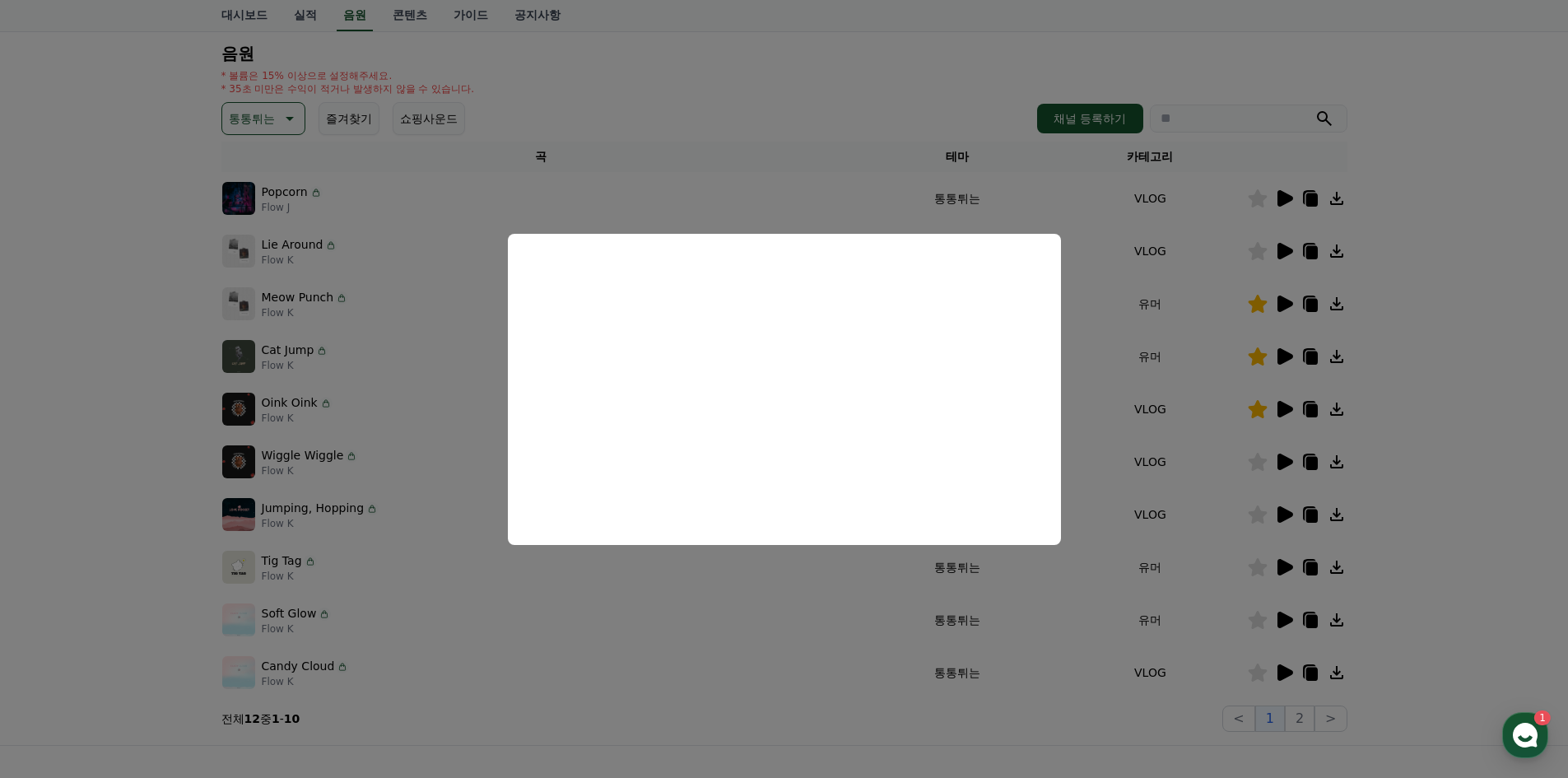
click at [1508, 331] on button "close modal" at bounding box center [784, 389] width 1568 height 778
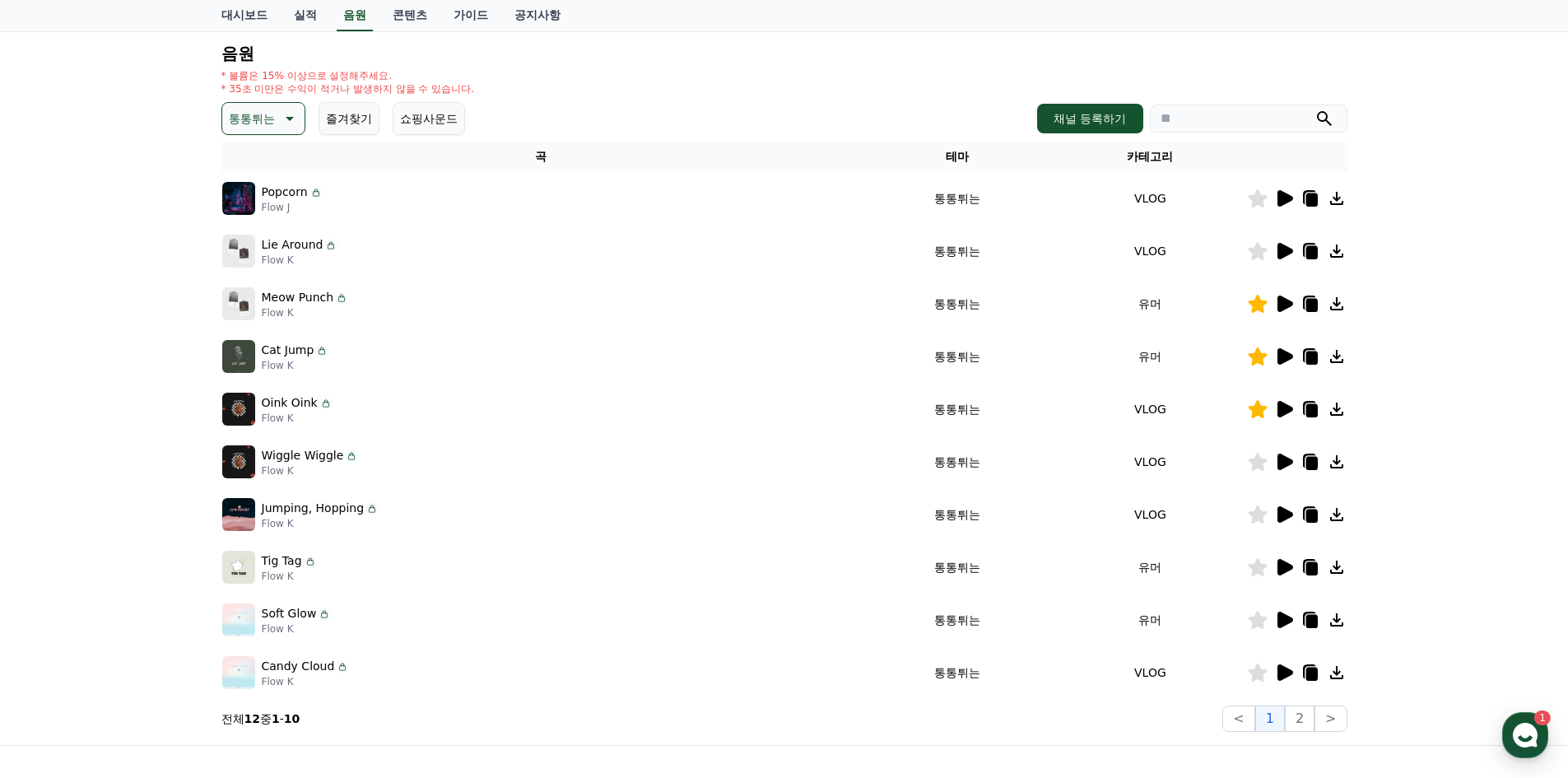
click at [1286, 461] on icon at bounding box center [1285, 462] width 15 height 16
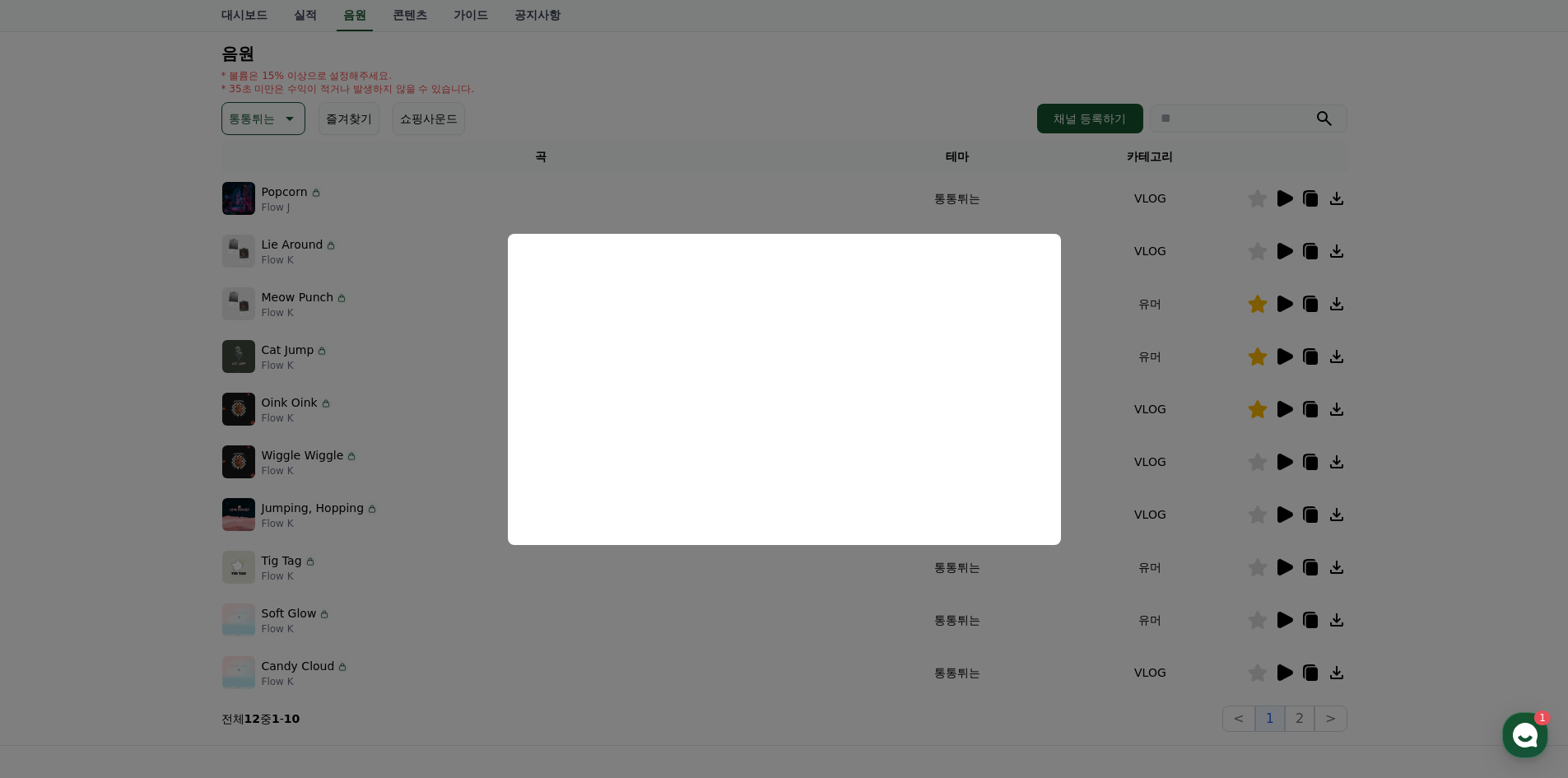
click at [1459, 404] on button "close modal" at bounding box center [784, 389] width 1568 height 778
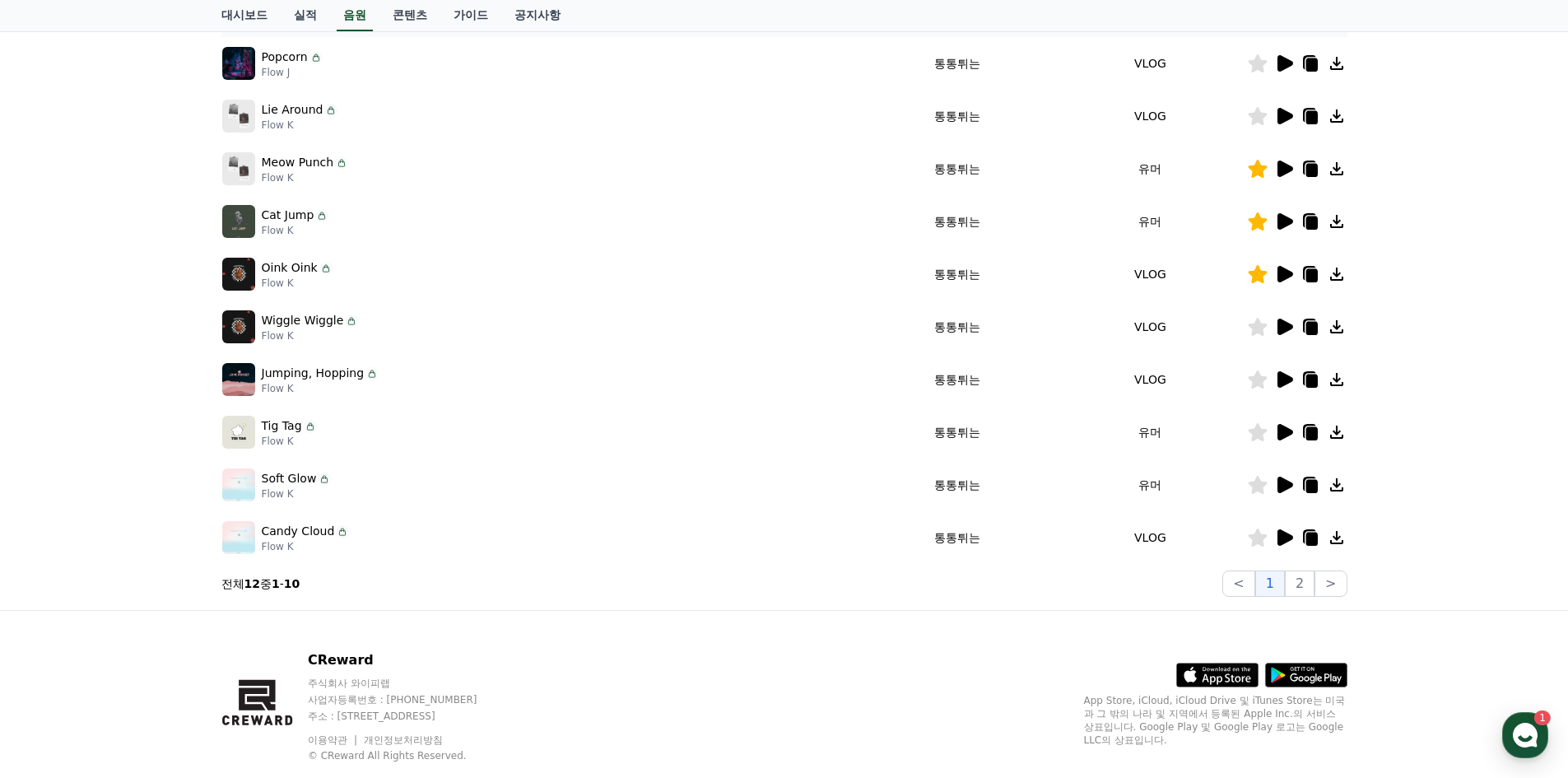
scroll to position [330, 0]
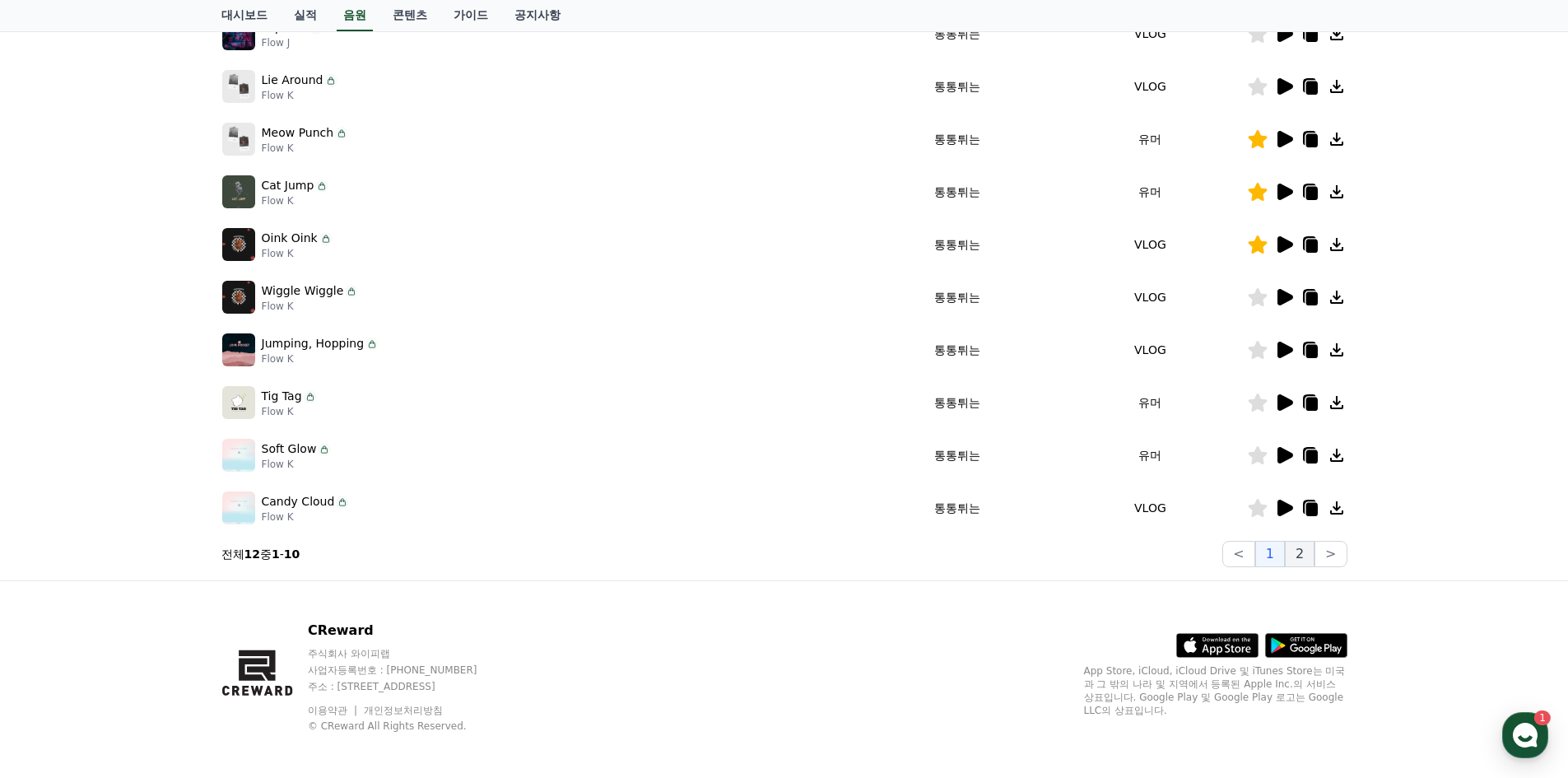
click at [1305, 549] on button "2" at bounding box center [1299, 553] width 30 height 26
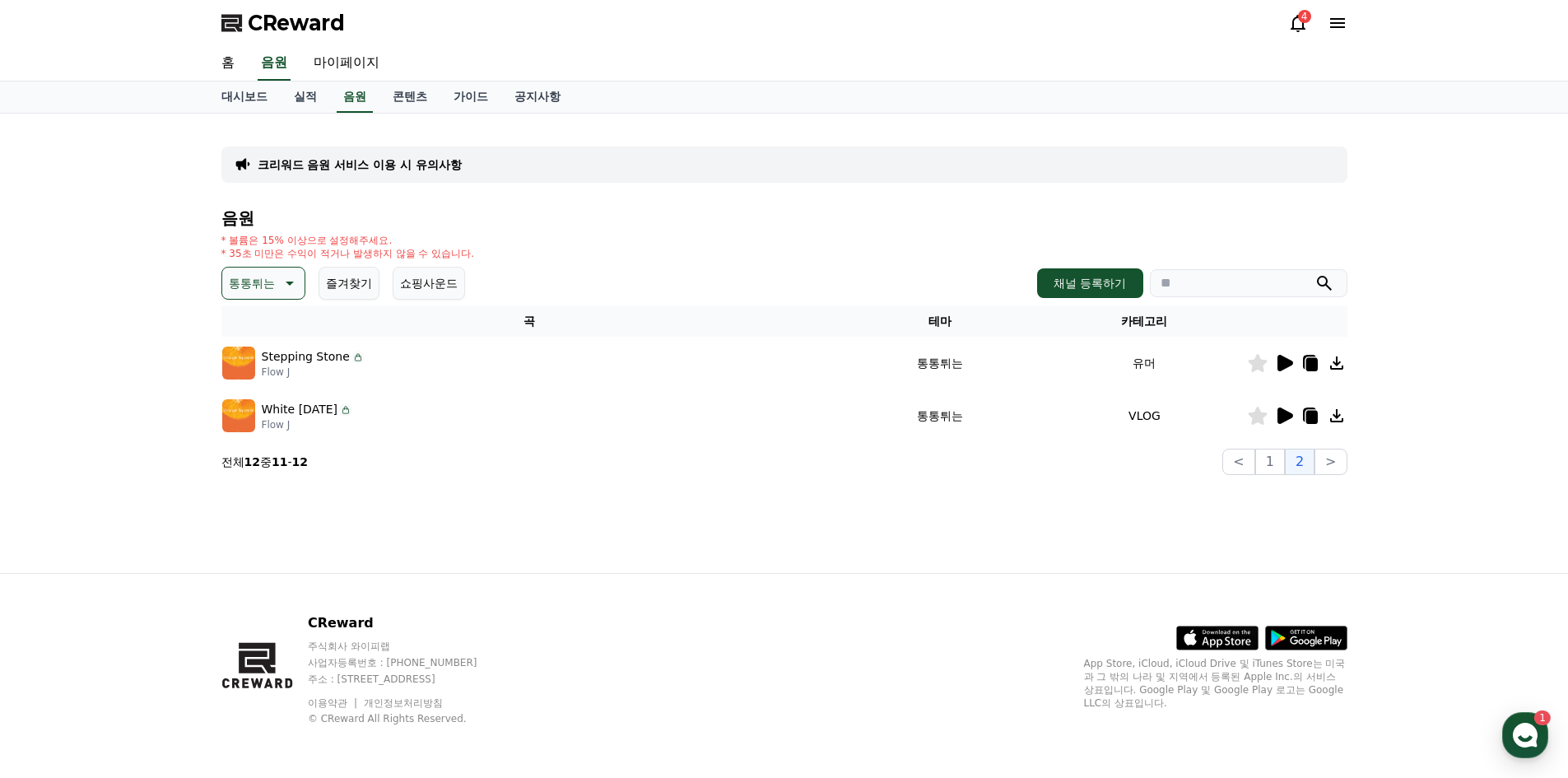
click at [1280, 355] on icon at bounding box center [1285, 363] width 20 height 20
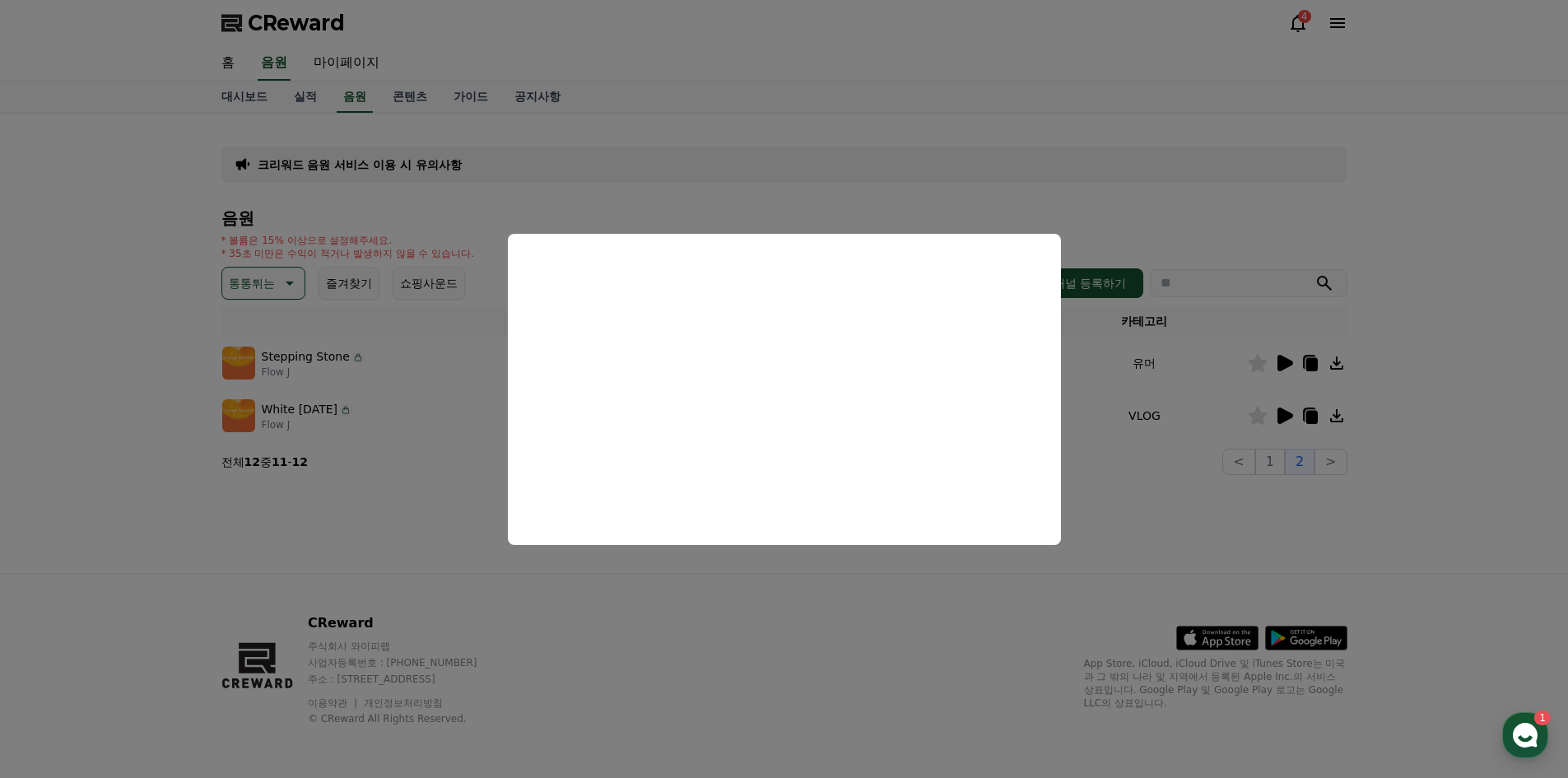
click at [896, 145] on button "close modal" at bounding box center [784, 389] width 1568 height 778
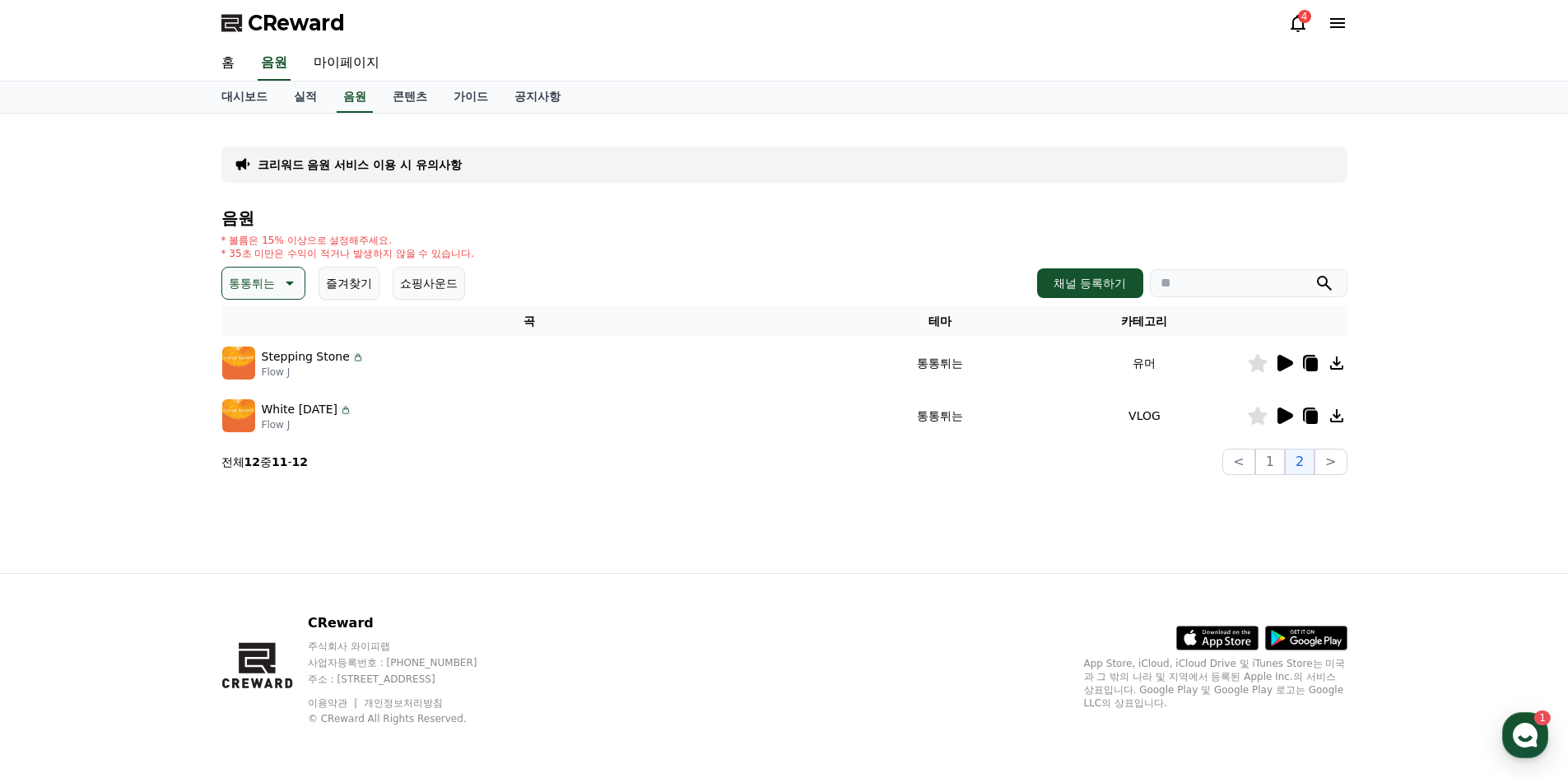
click at [268, 283] on p "통통튀는" at bounding box center [252, 283] width 46 height 23
click at [253, 426] on button "신나는" at bounding box center [247, 419] width 48 height 36
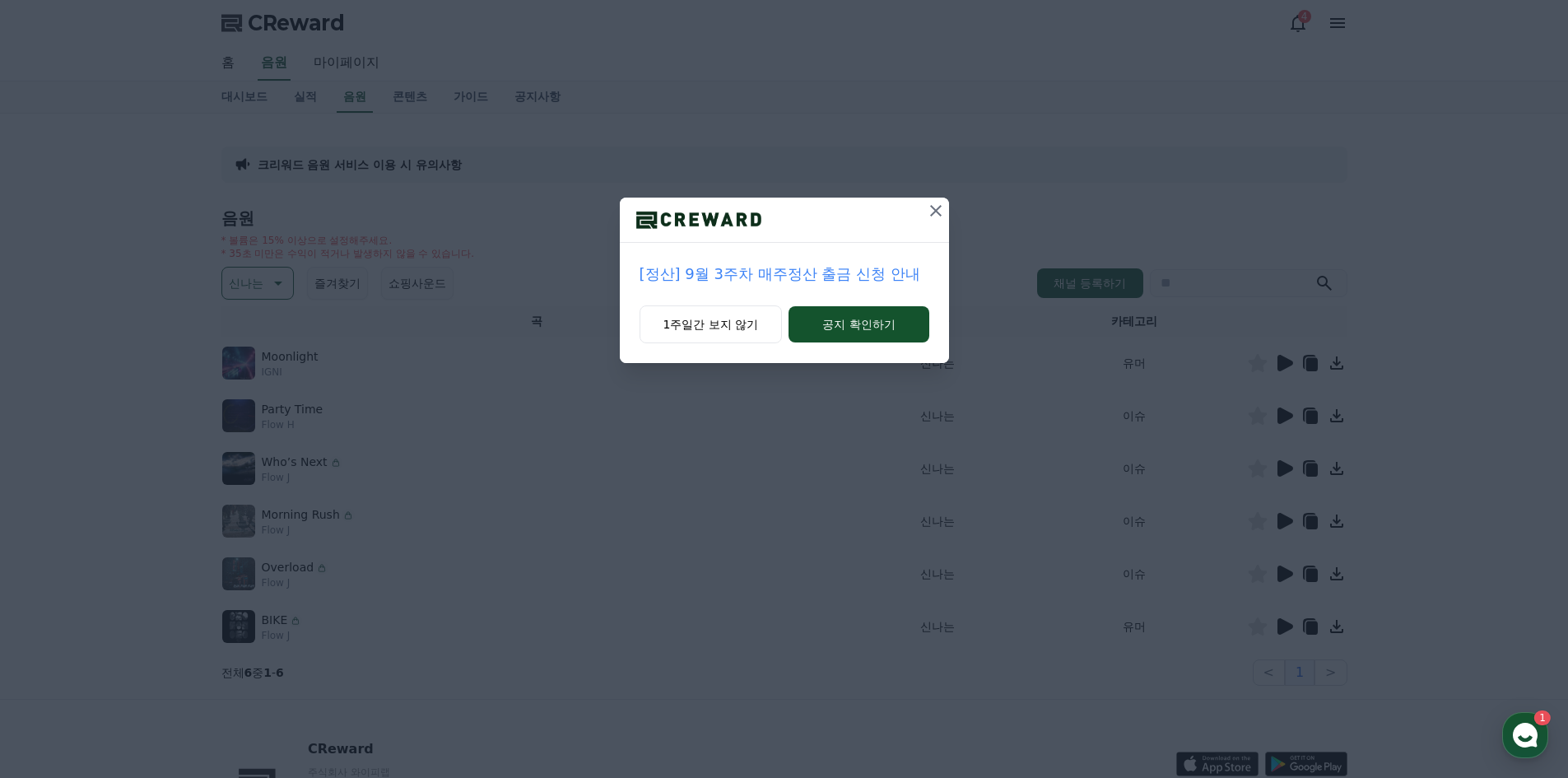
click at [933, 209] on icon at bounding box center [935, 210] width 12 height 12
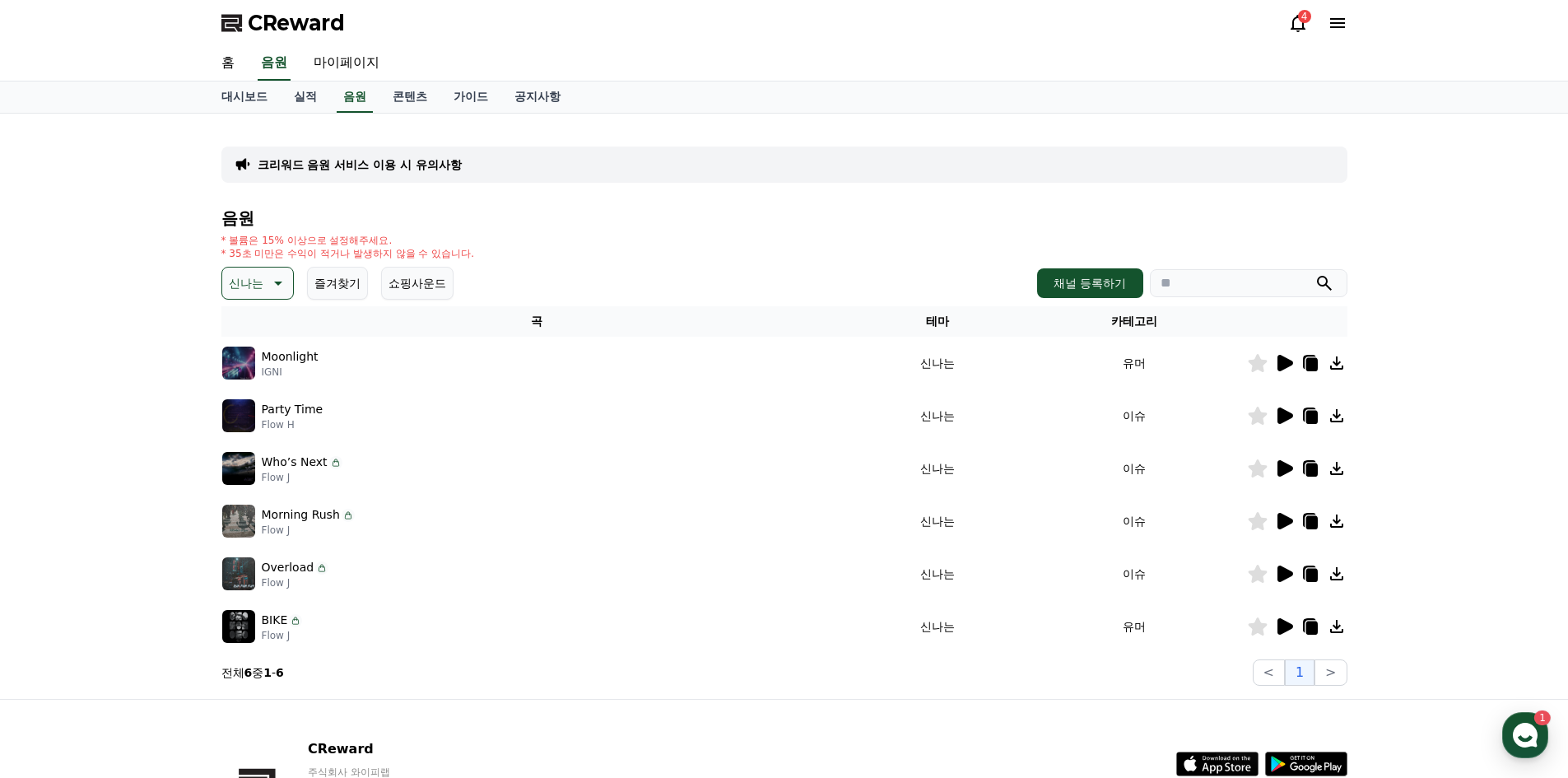
click at [1280, 364] on icon at bounding box center [1285, 363] width 15 height 16
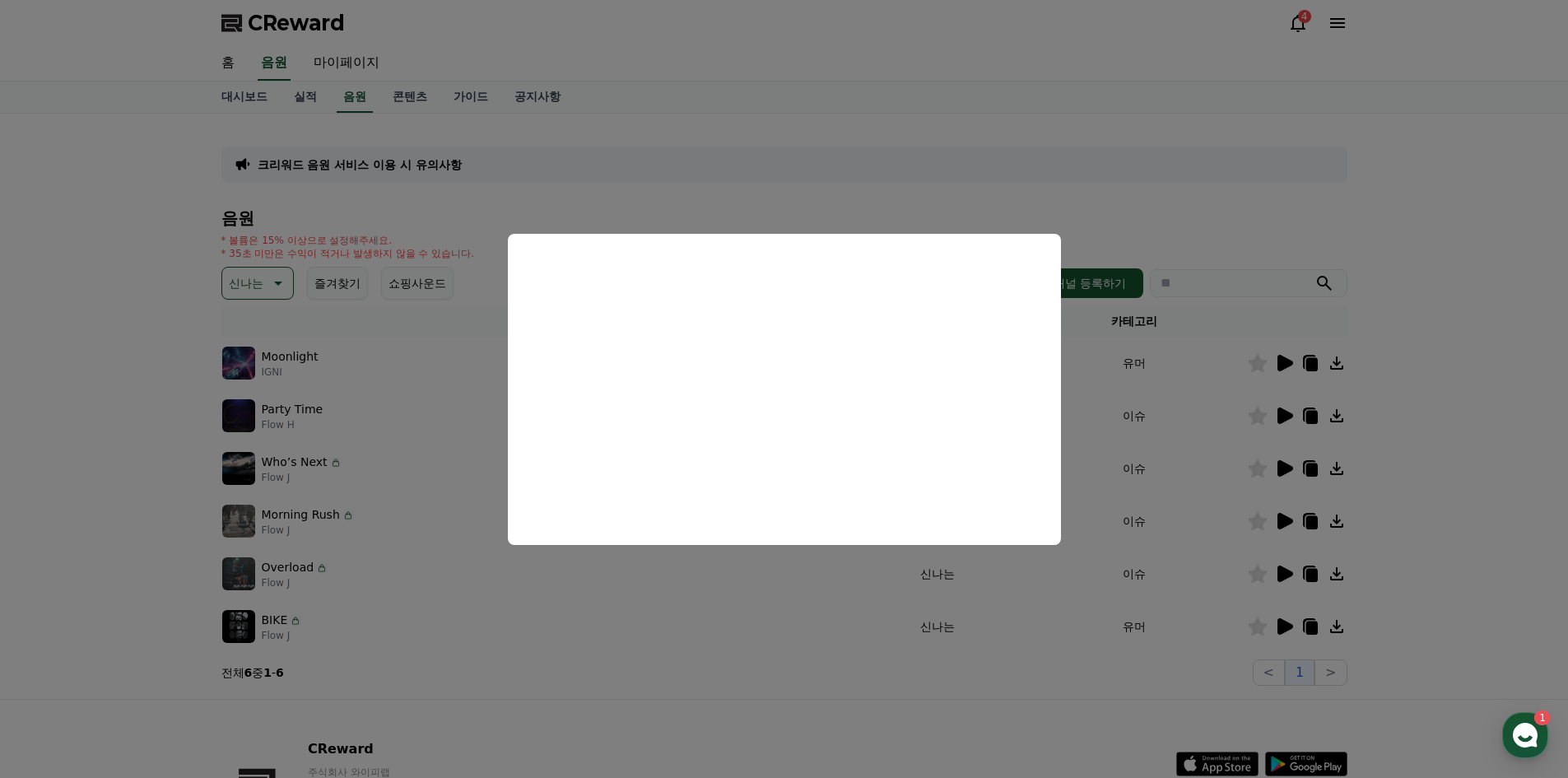
click at [1441, 237] on button "close modal" at bounding box center [784, 389] width 1568 height 778
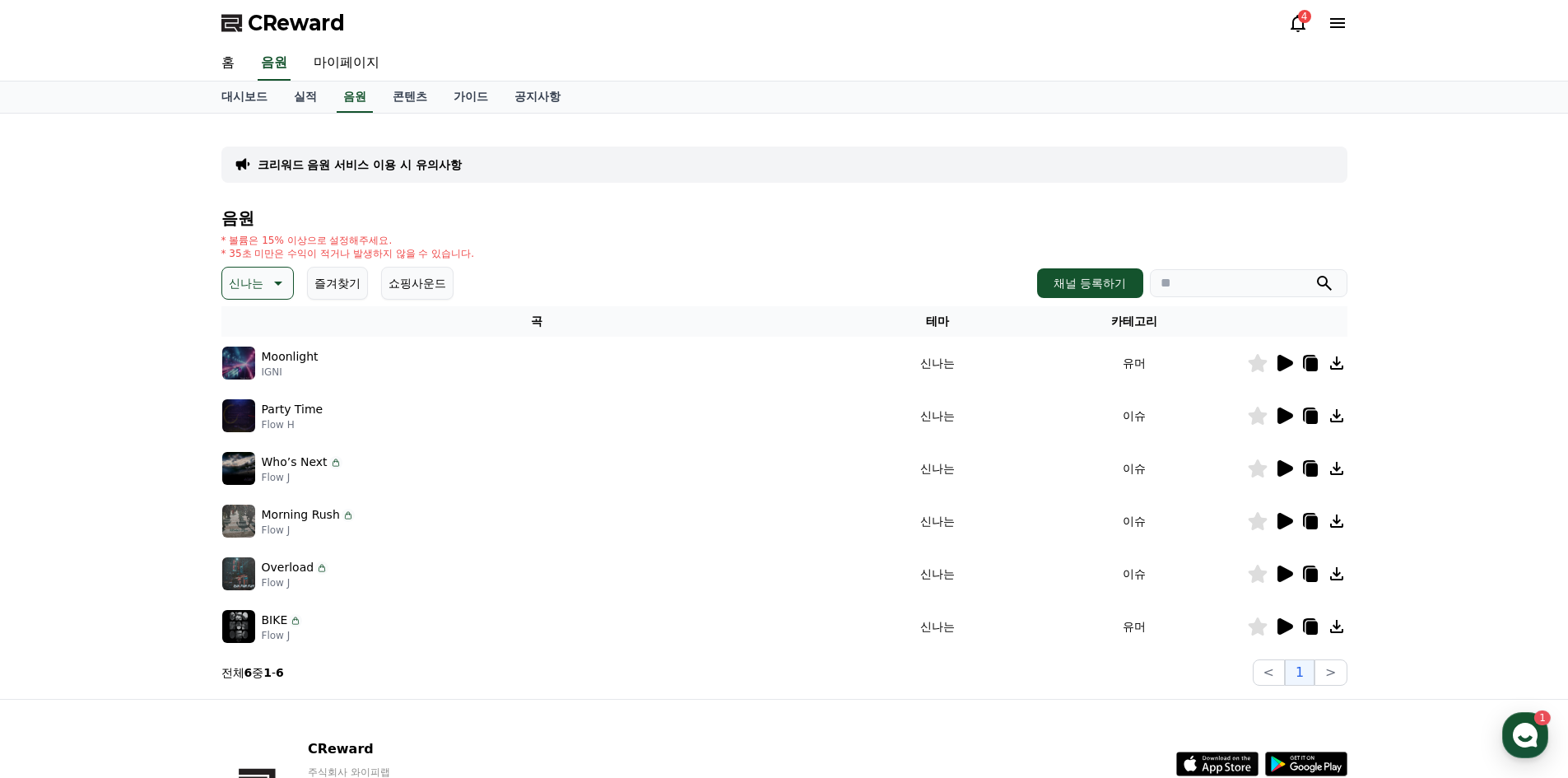
click at [1286, 415] on icon at bounding box center [1285, 416] width 15 height 16
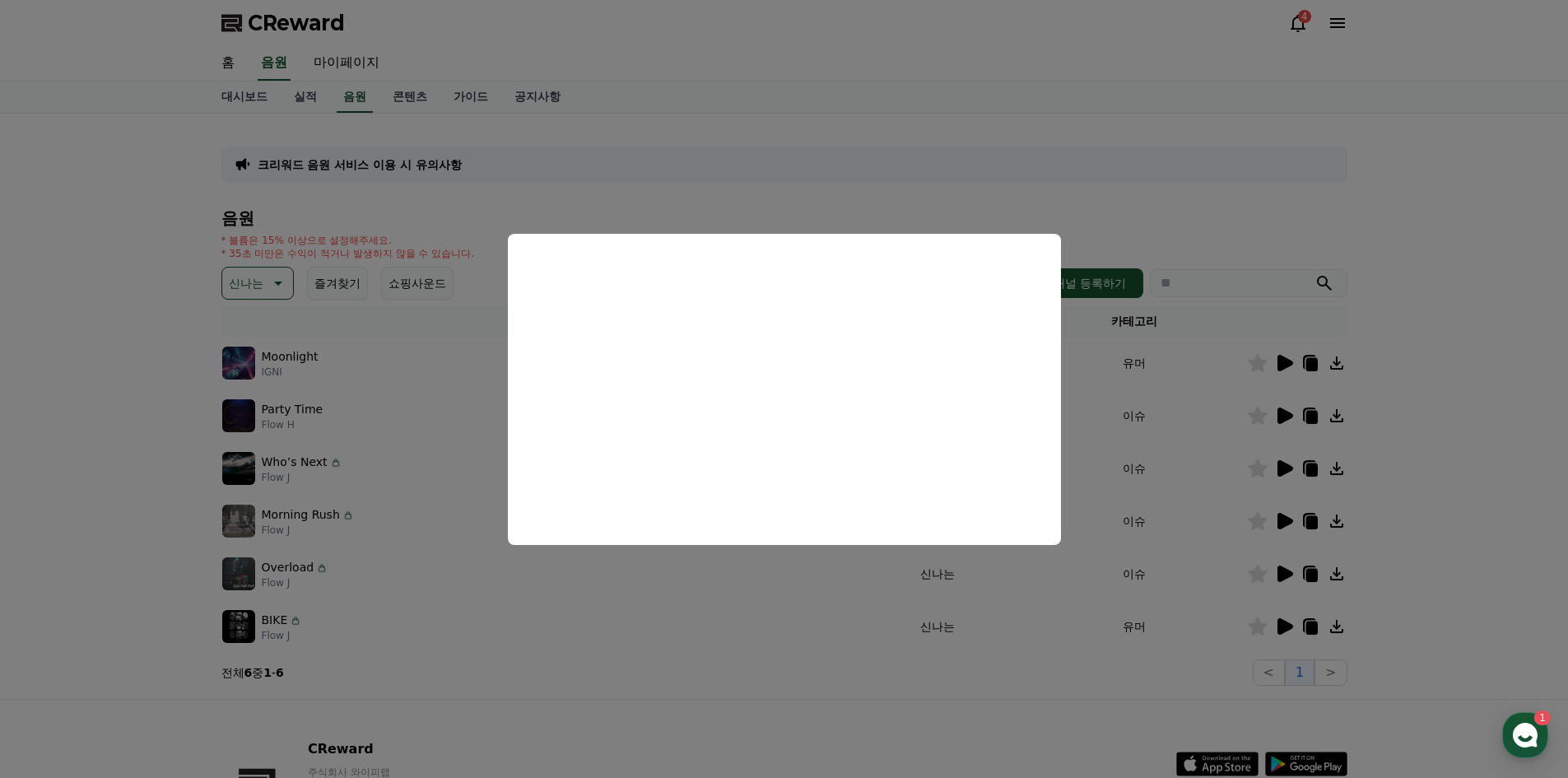
click at [1441, 226] on button "close modal" at bounding box center [784, 389] width 1568 height 778
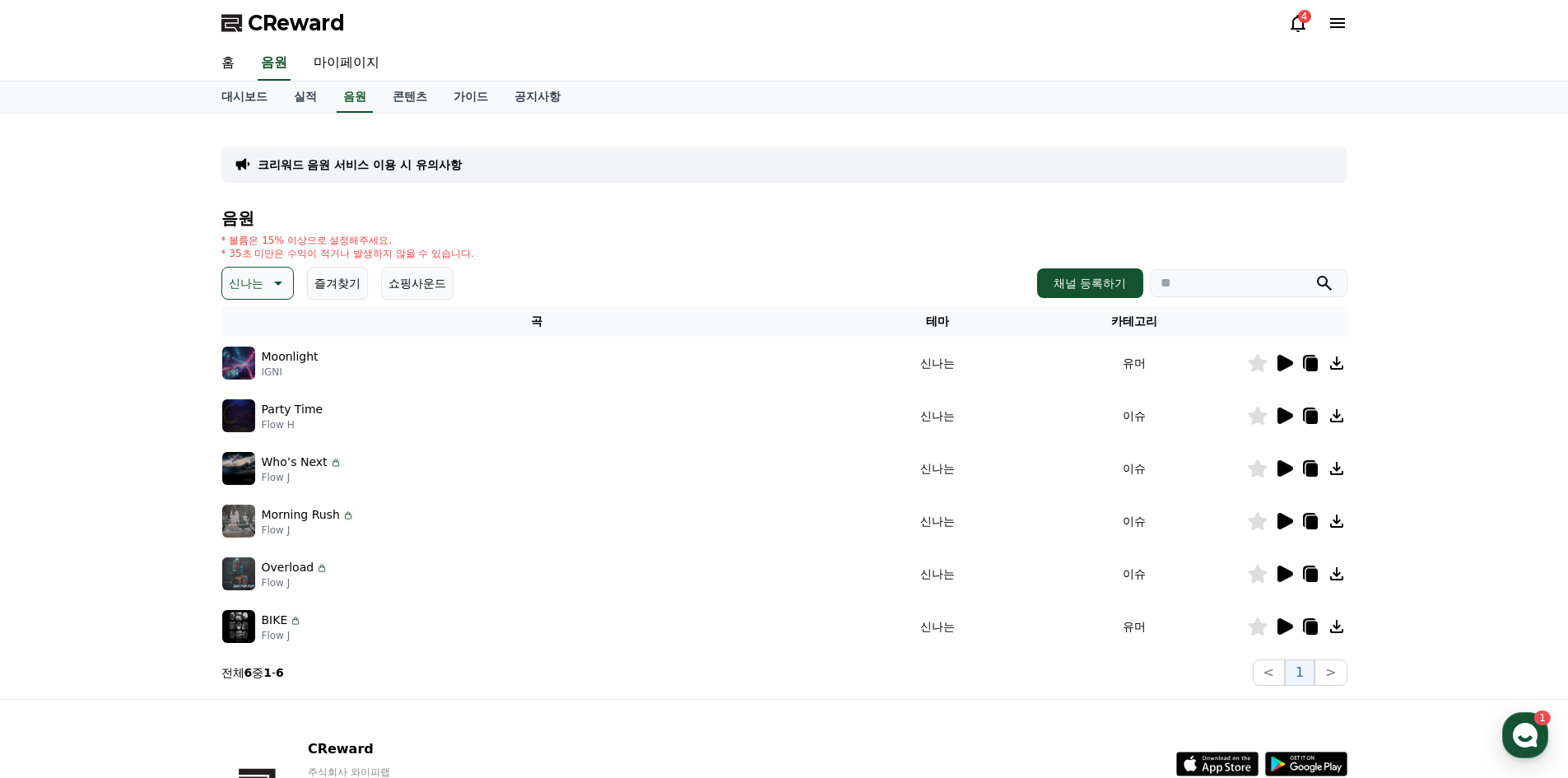
click at [1279, 471] on icon at bounding box center [1285, 468] width 15 height 16
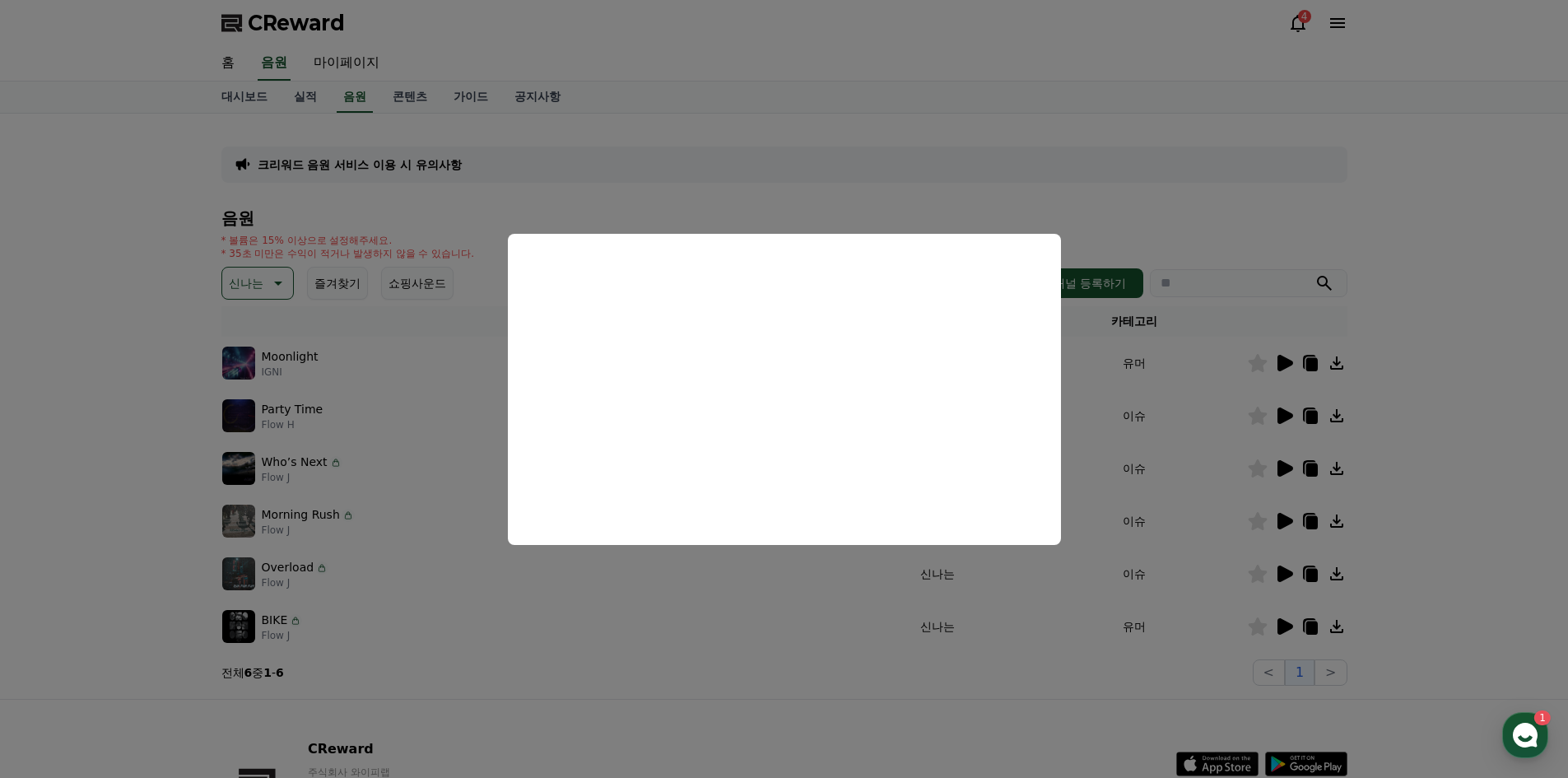
click at [1414, 420] on button "close modal" at bounding box center [784, 389] width 1568 height 778
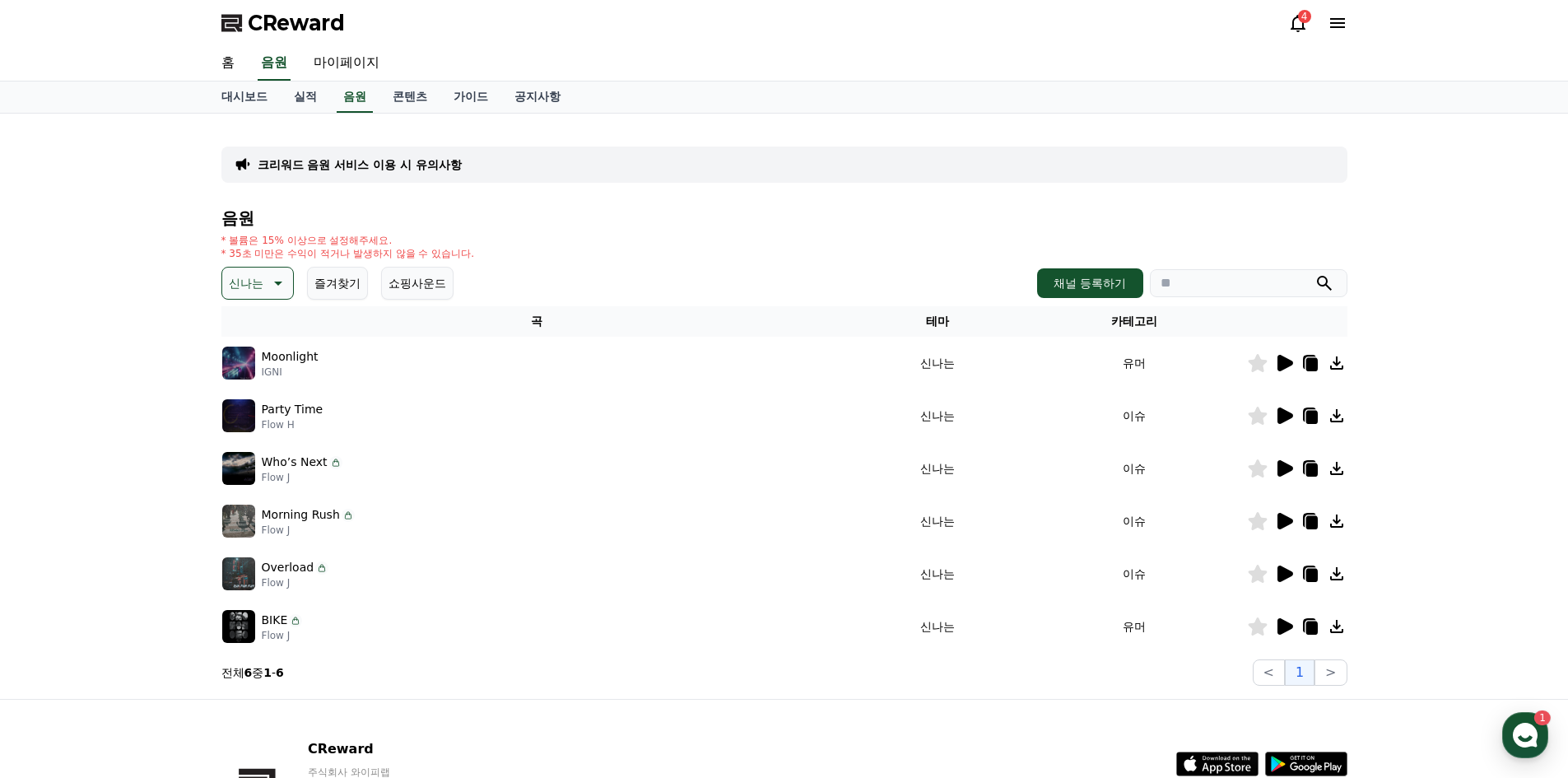
click at [1281, 521] on icon at bounding box center [1285, 521] width 15 height 16
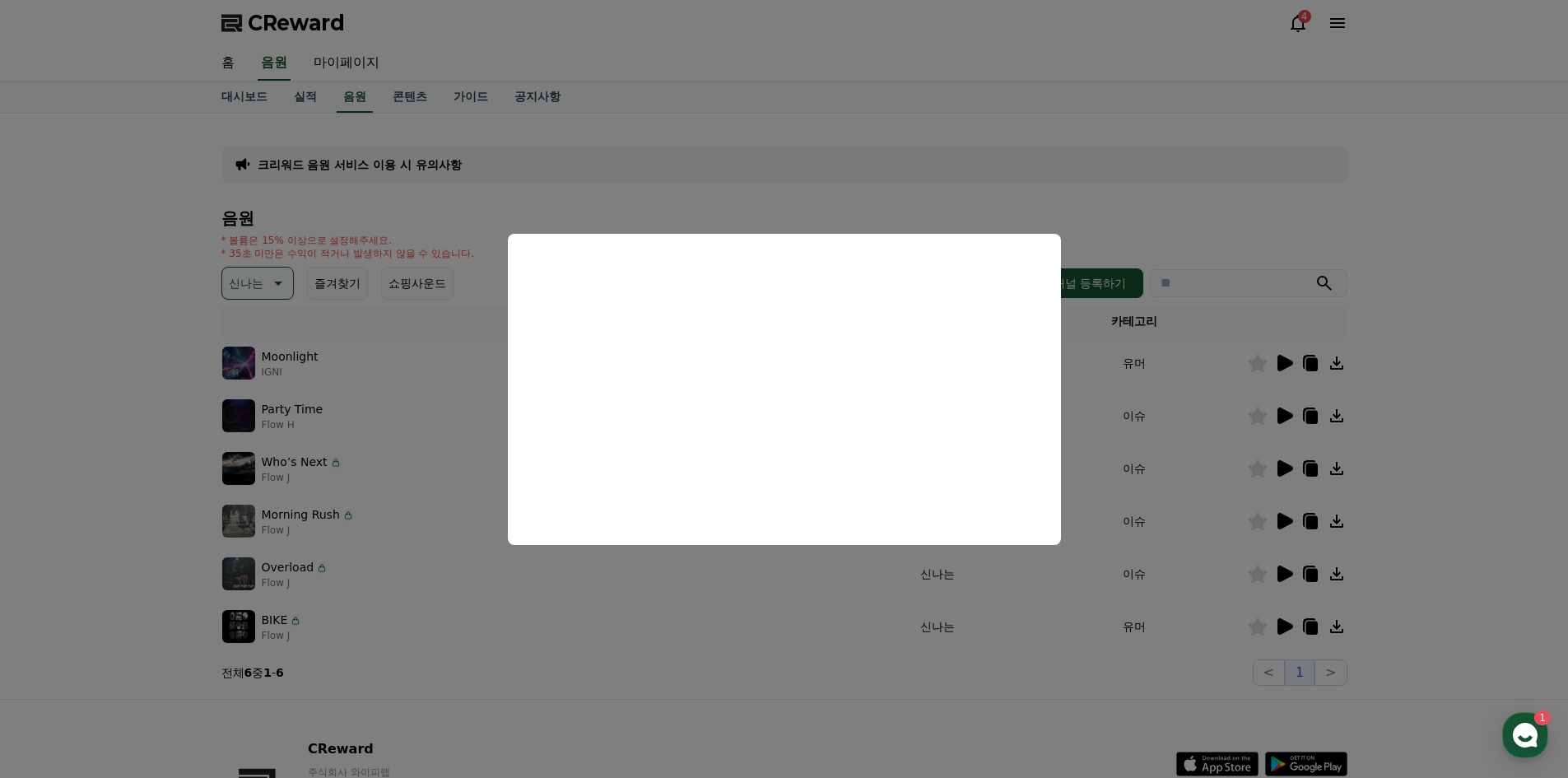
click at [1414, 476] on button "close modal" at bounding box center [784, 389] width 1568 height 778
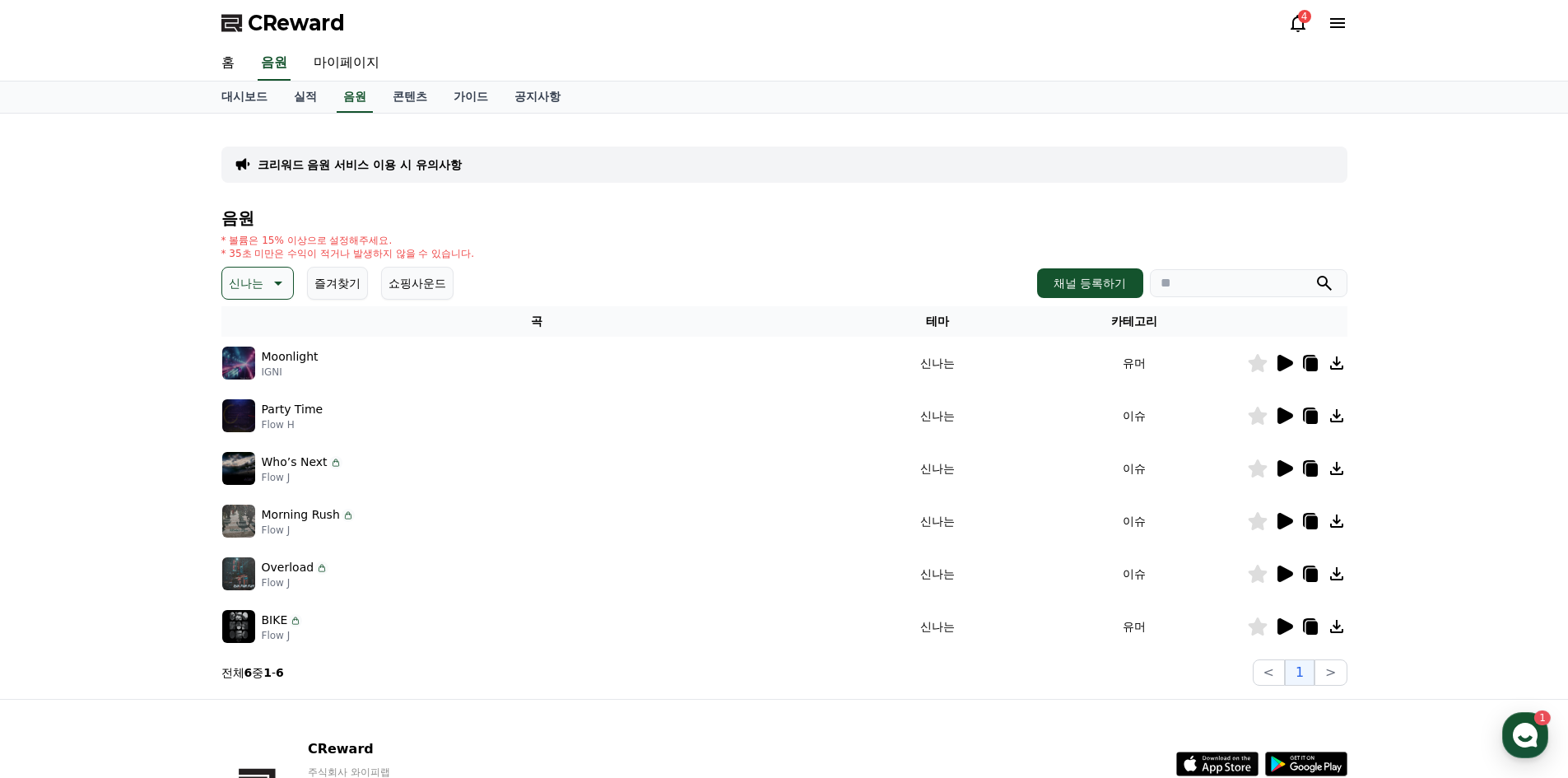
click at [1280, 569] on icon at bounding box center [1285, 574] width 15 height 16
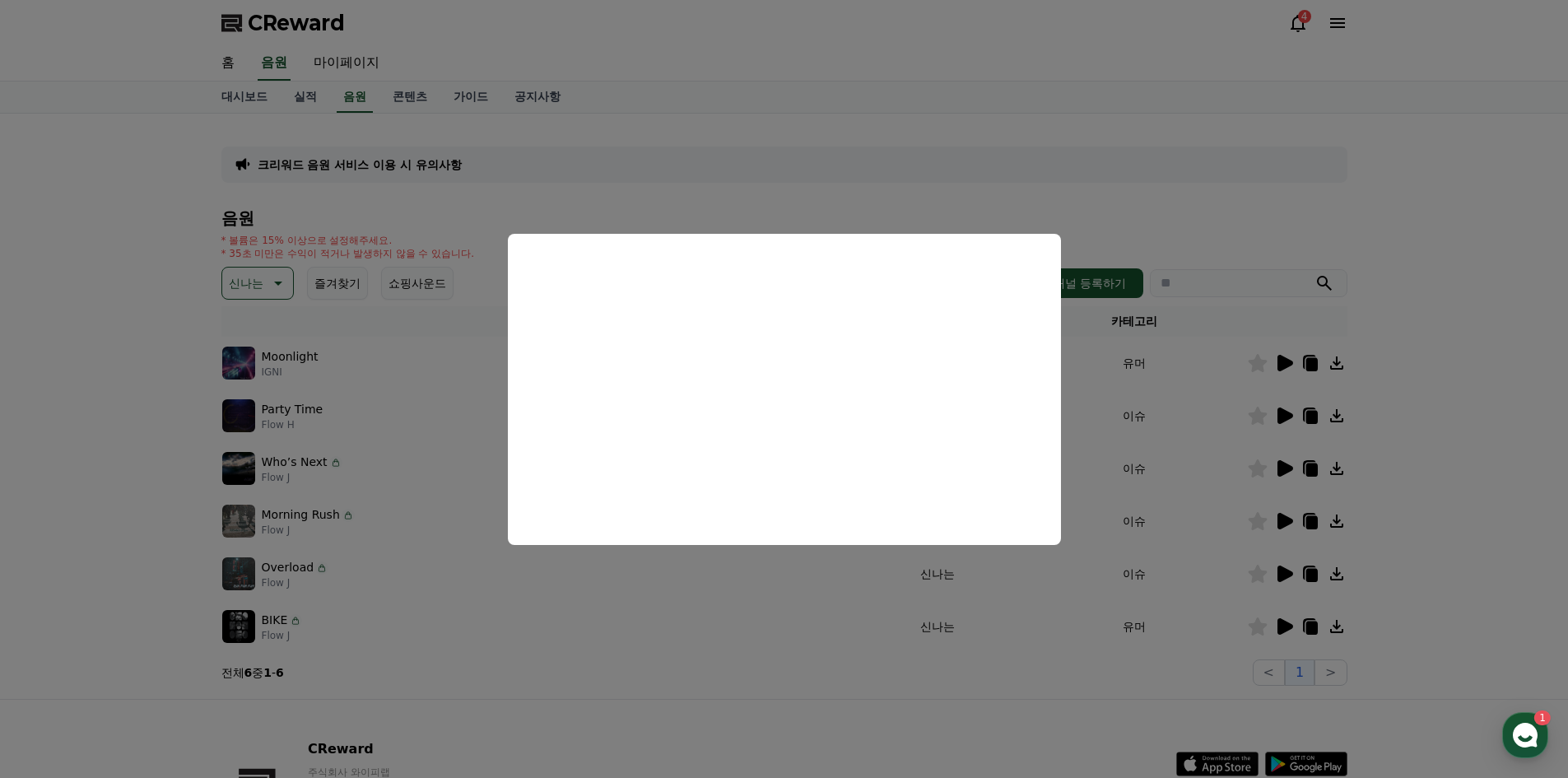
click at [1429, 441] on button "close modal" at bounding box center [784, 389] width 1568 height 778
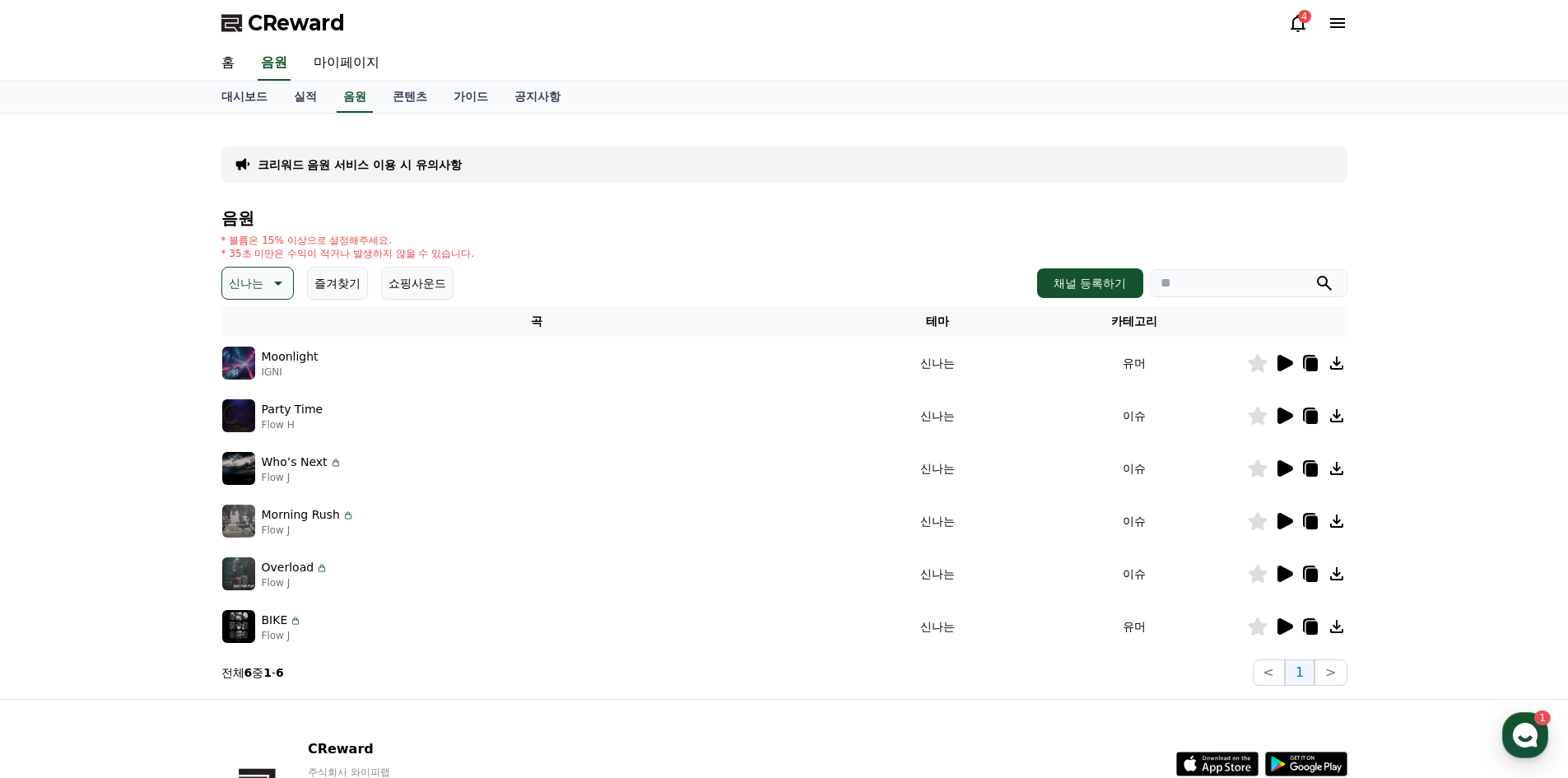
click at [1276, 629] on icon at bounding box center [1285, 627] width 20 height 20
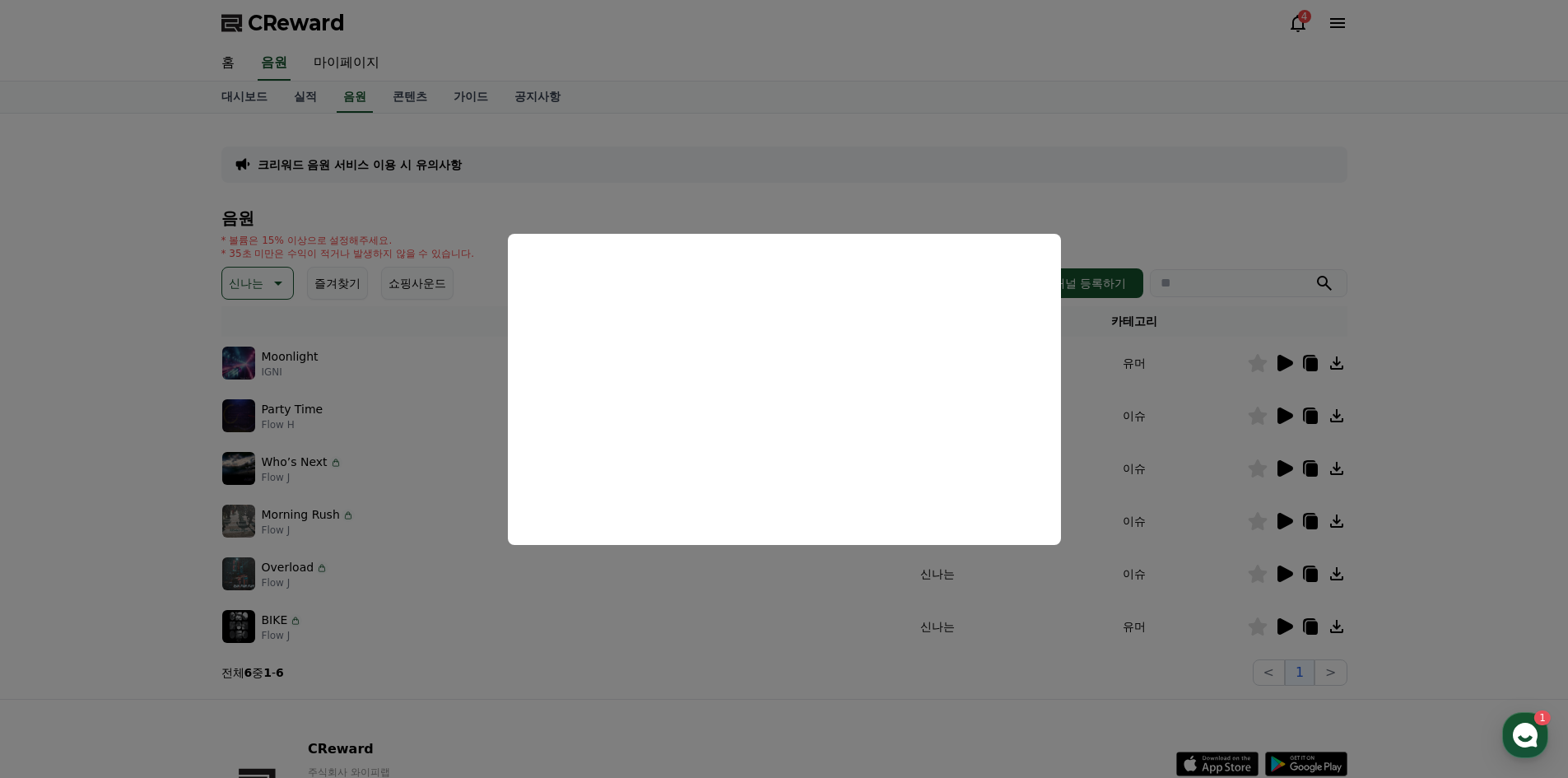
click at [1434, 387] on button "close modal" at bounding box center [784, 389] width 1568 height 778
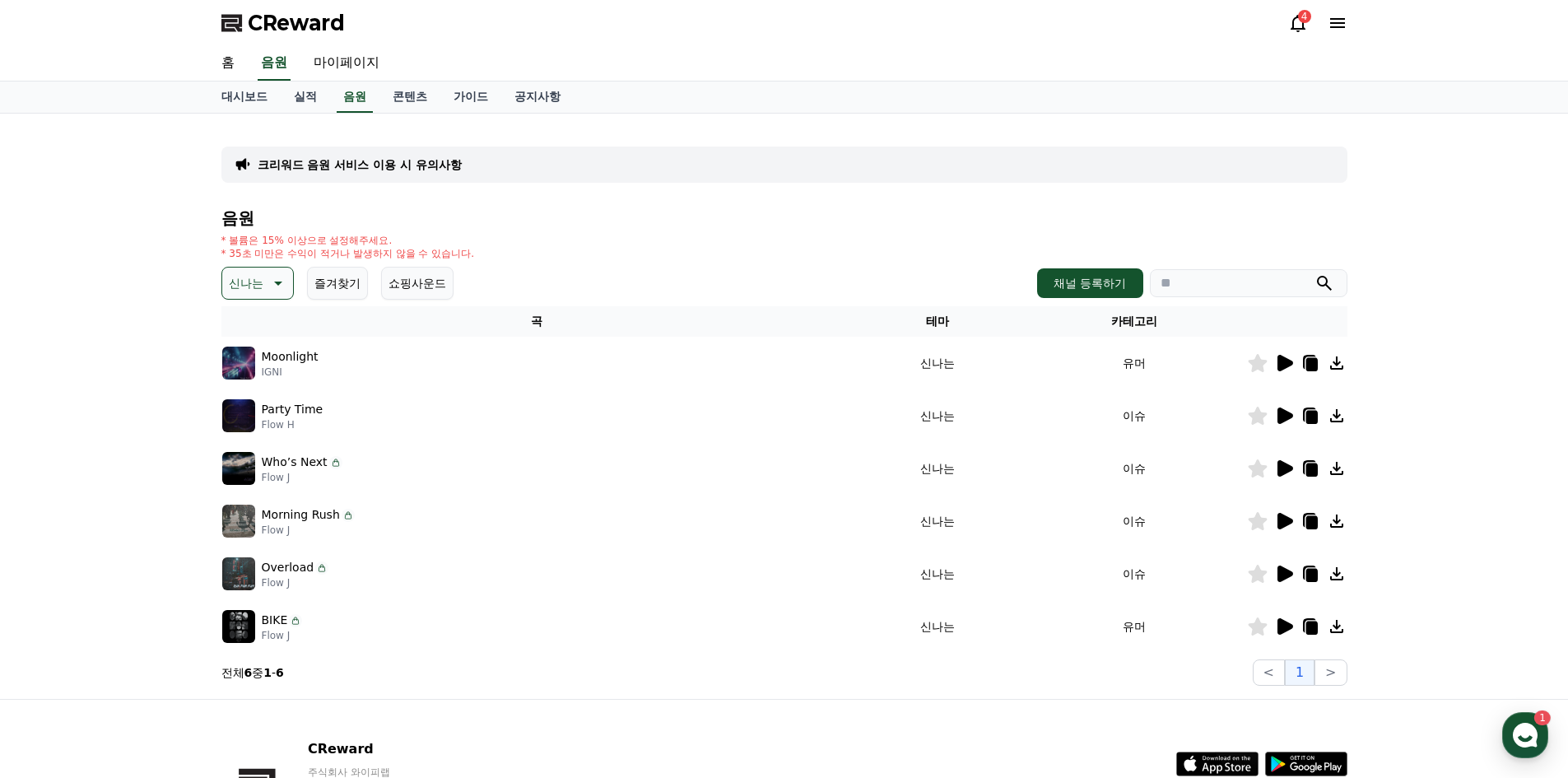
click at [1280, 421] on icon at bounding box center [1285, 416] width 15 height 16
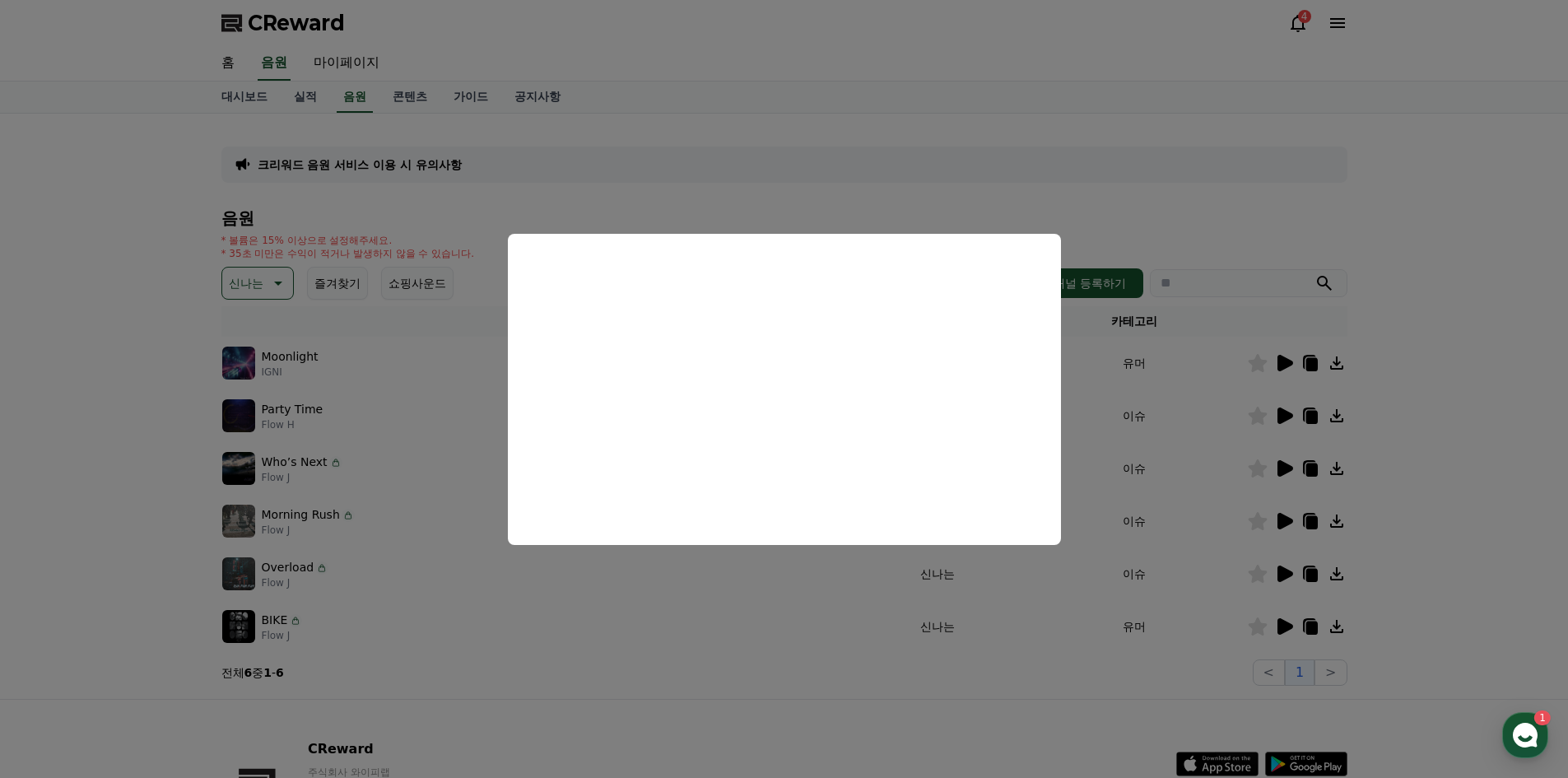
click at [1440, 330] on button "close modal" at bounding box center [784, 389] width 1568 height 778
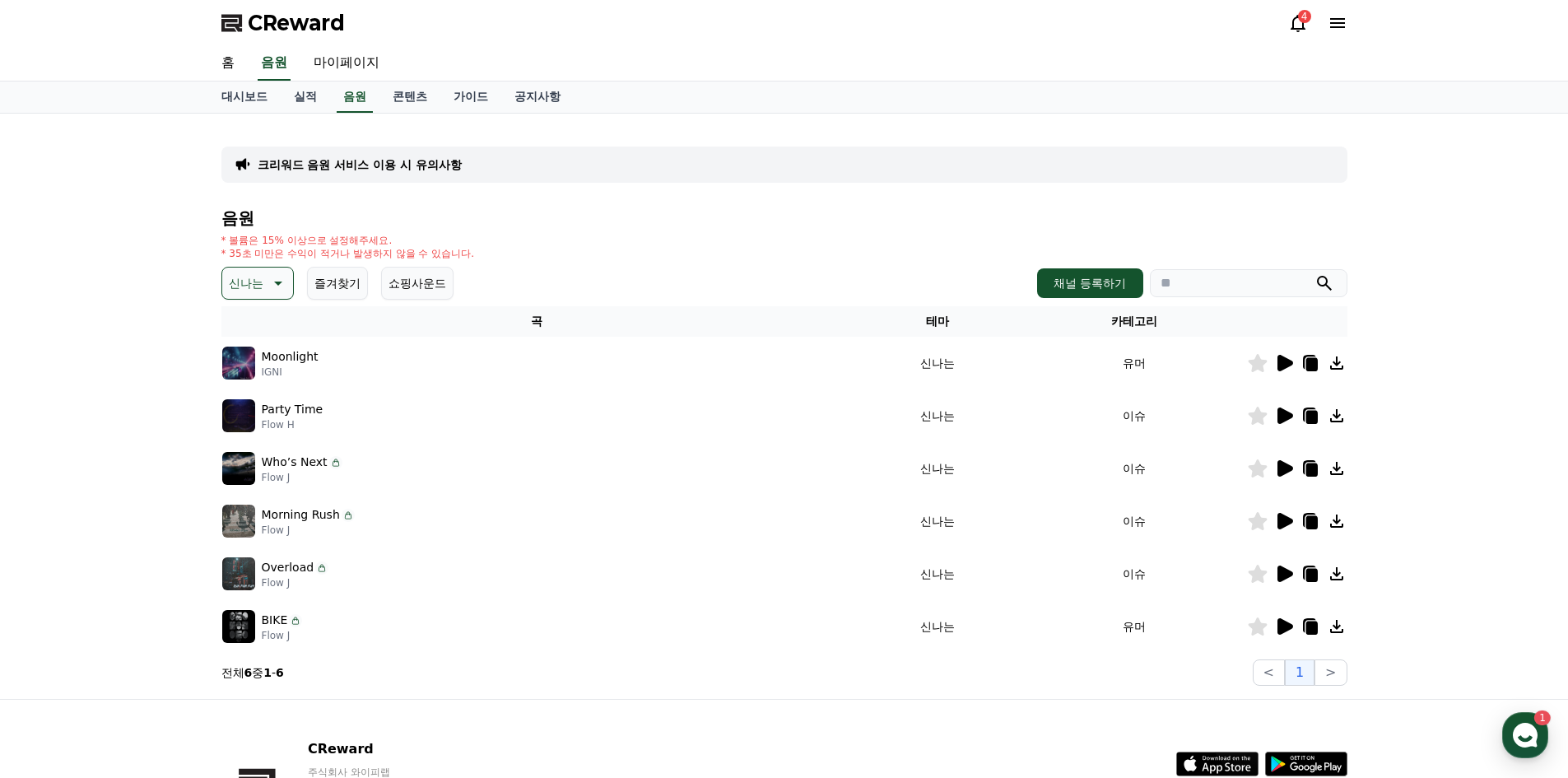
click at [1309, 413] on icon at bounding box center [1311, 418] width 12 height 14
click at [1506, 573] on div "크리워드 음원 서비스 이용 시 유의사항 음원 * 볼륨은 15% 이상으로 설정해주세요. * 35초 미만은 수익이 적거나 발생하지 않을 수 있습니…" at bounding box center [784, 406] width 1568 height 585
